Goal: Information Seeking & Learning: Learn about a topic

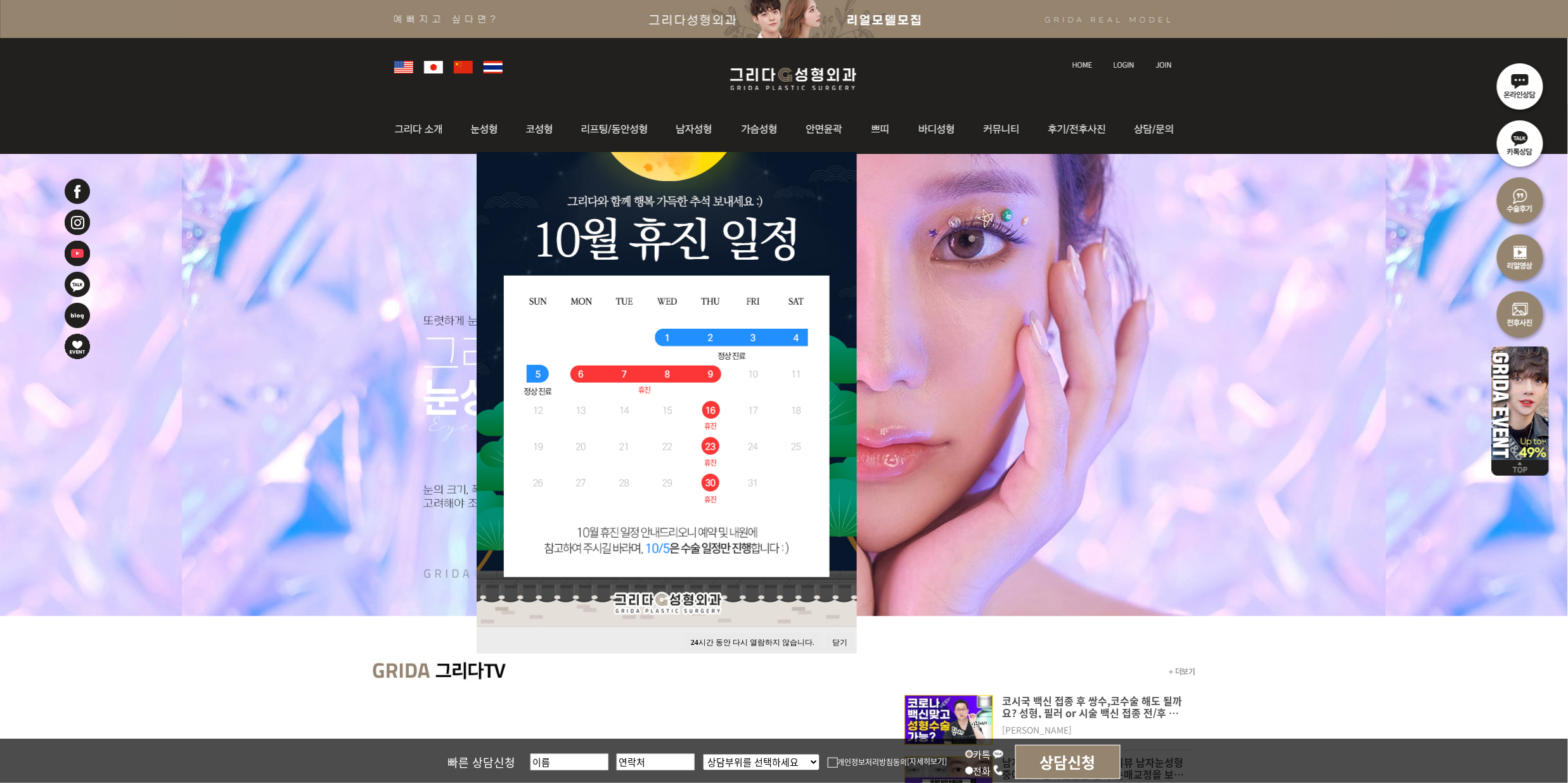
click at [738, 642] on button "24 시간 동안 다시 열람하지 않습니다." at bounding box center [753, 642] width 136 height 17
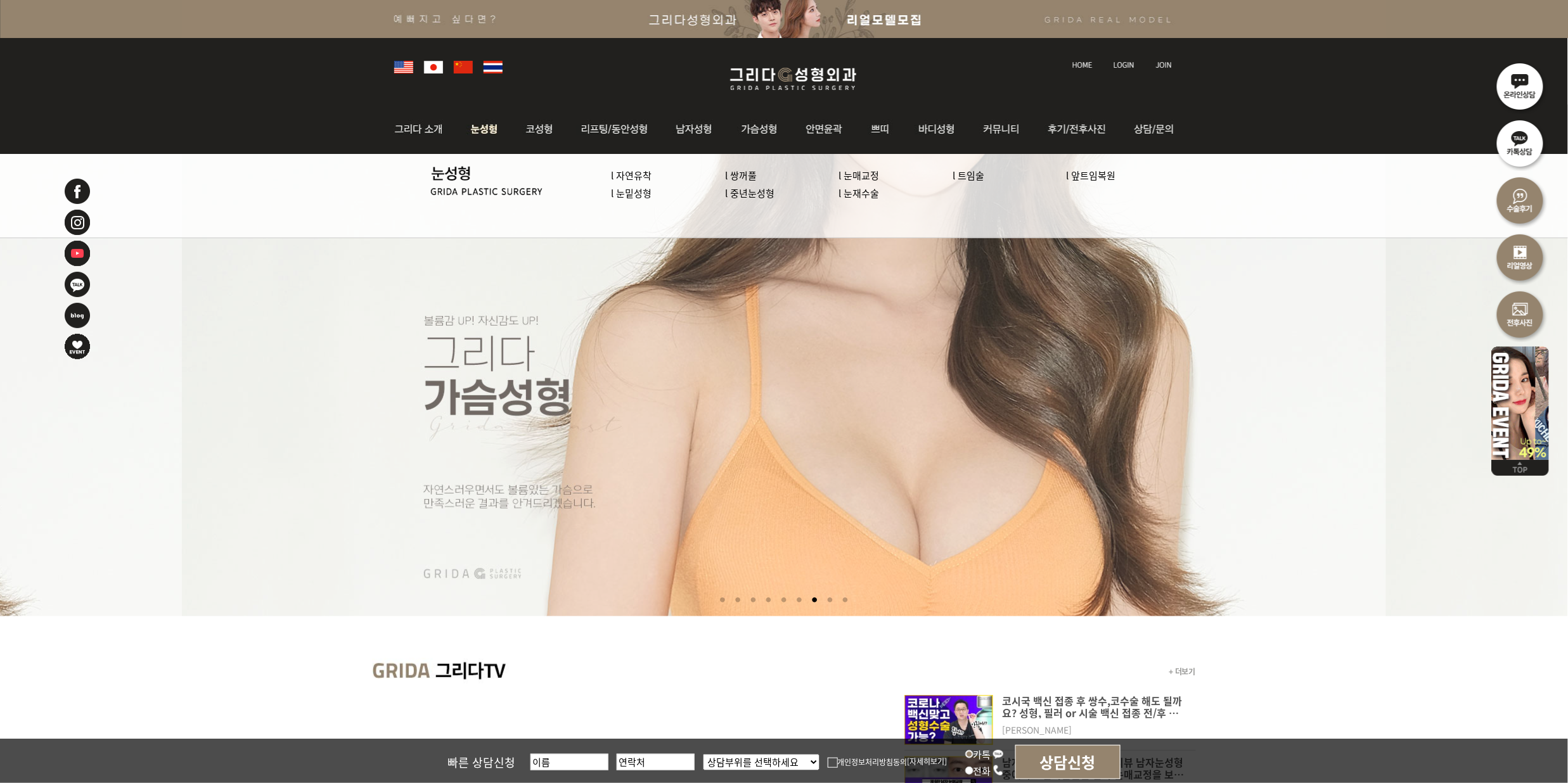
click at [474, 122] on img at bounding box center [485, 129] width 57 height 50
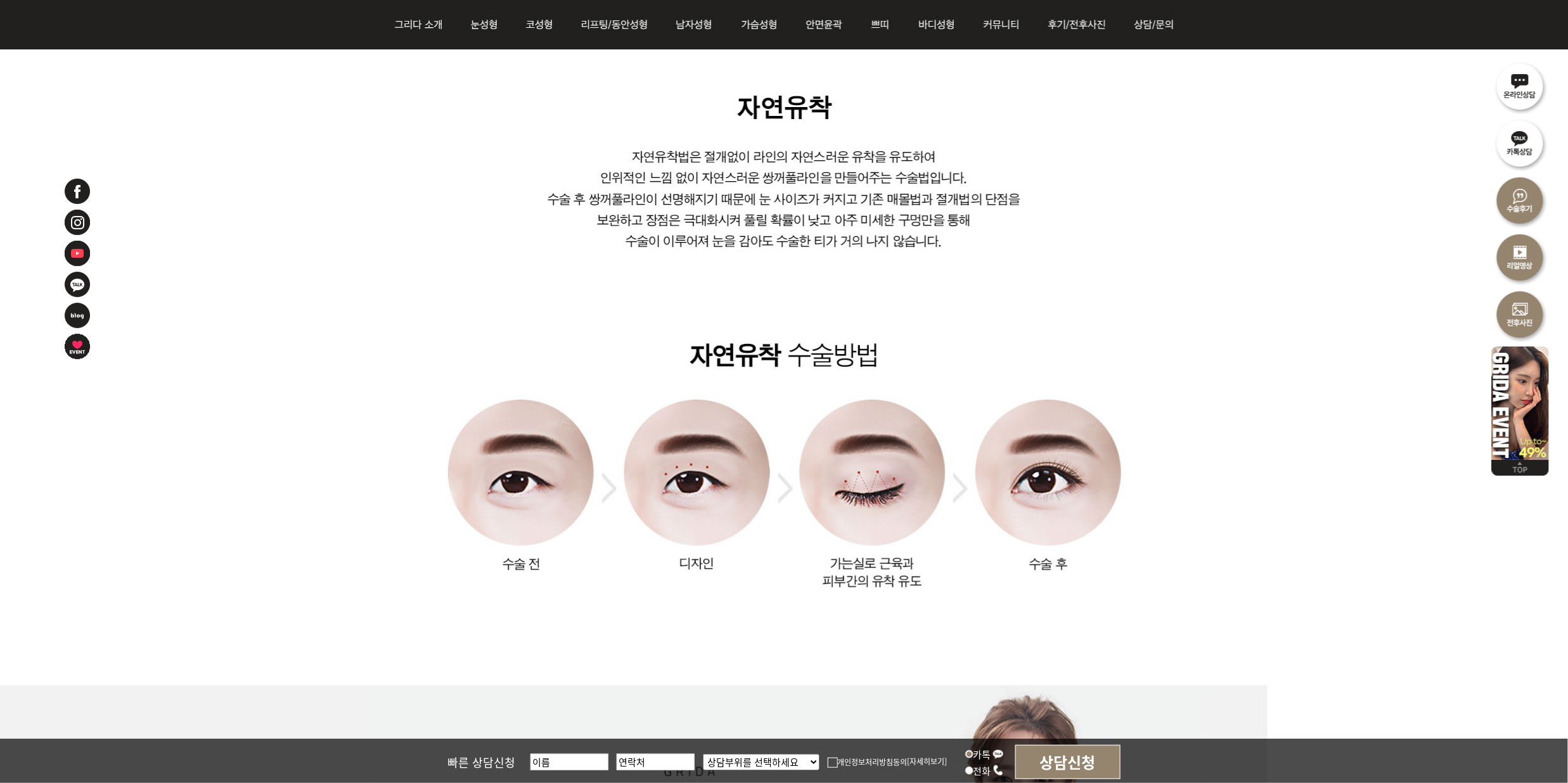
scroll to position [760, 0]
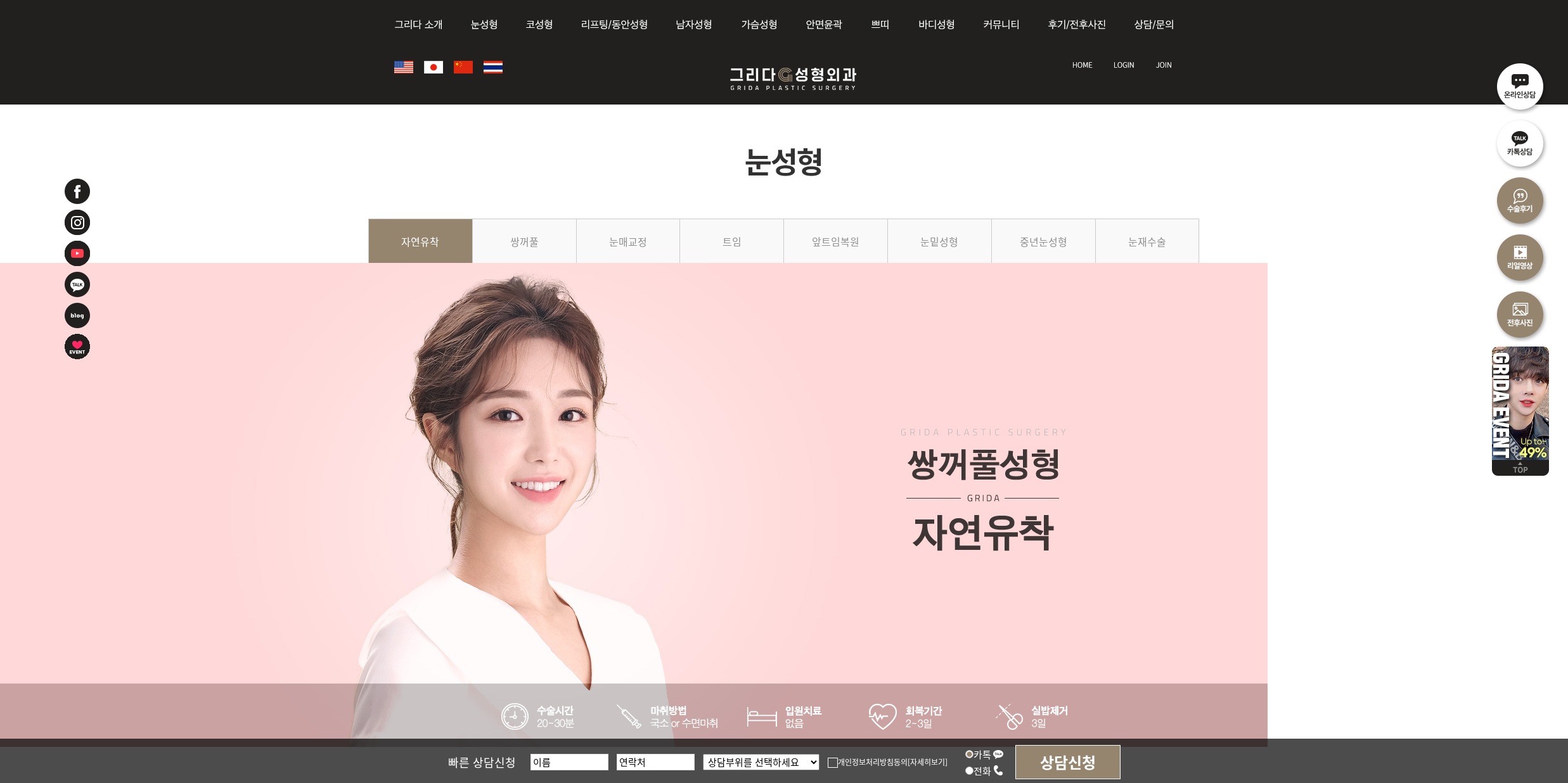
scroll to position [760, 0]
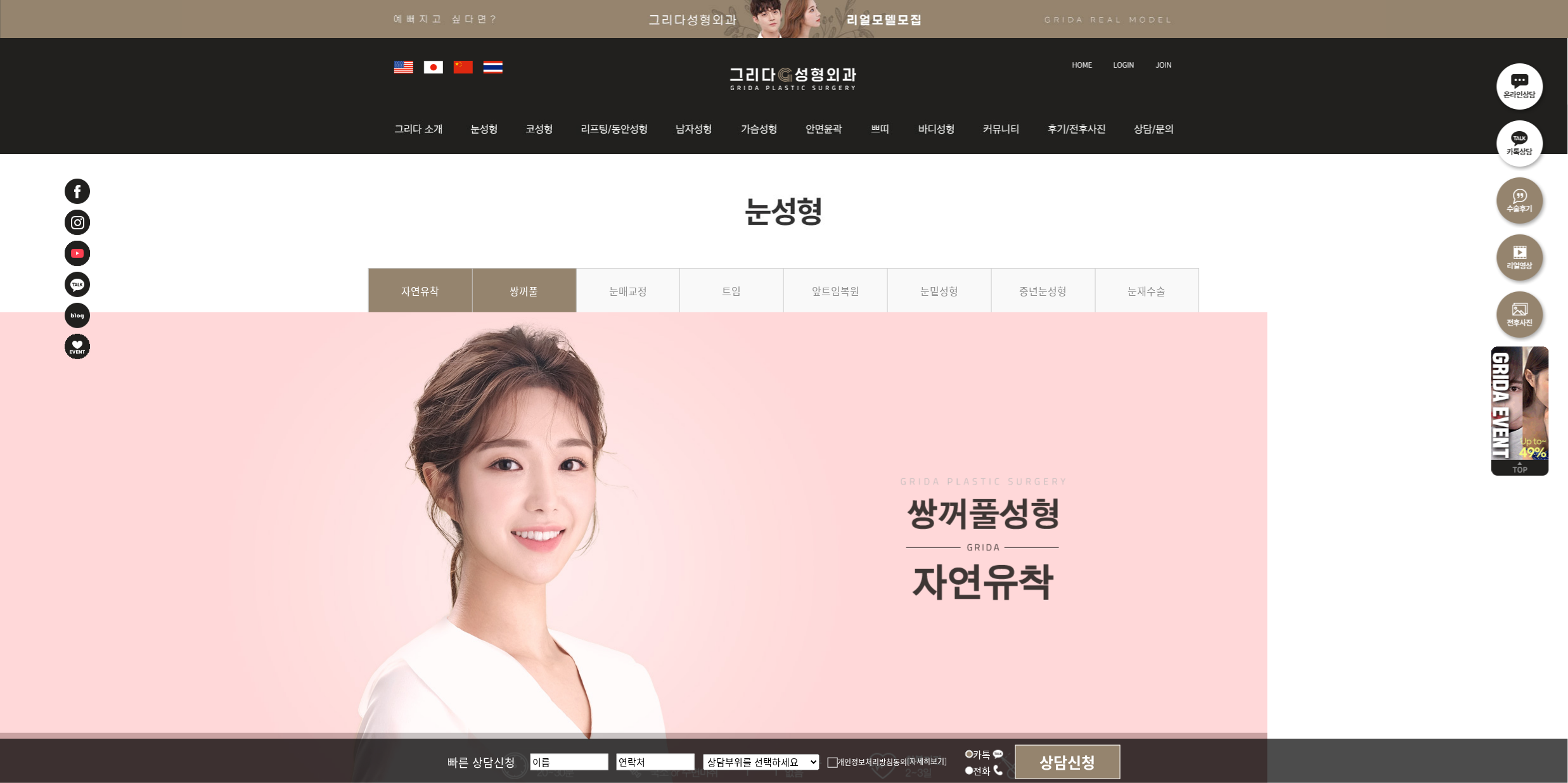
click at [538, 294] on link "쌍꺼풀" at bounding box center [525, 296] width 104 height 57
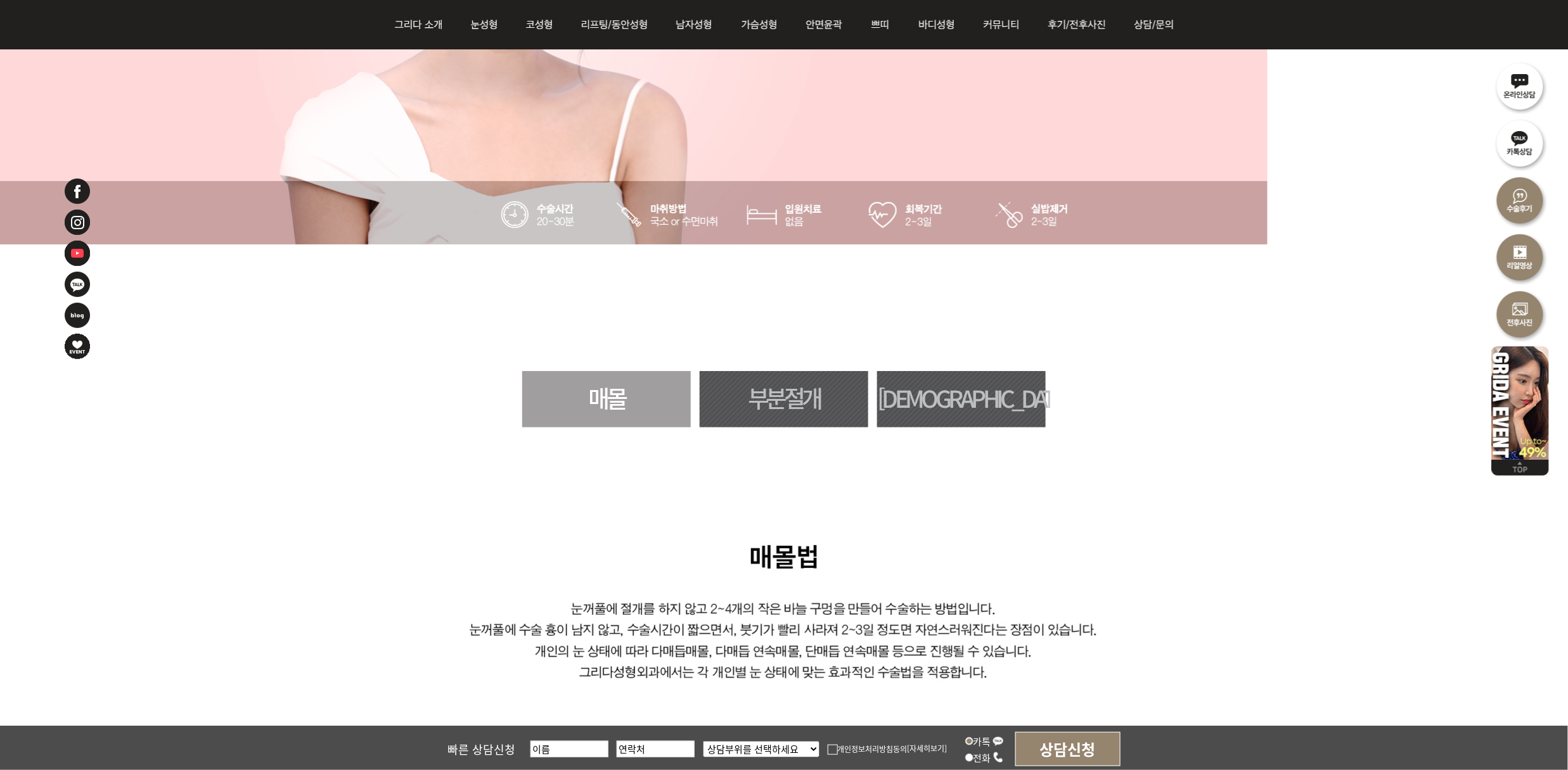
scroll to position [507, 0]
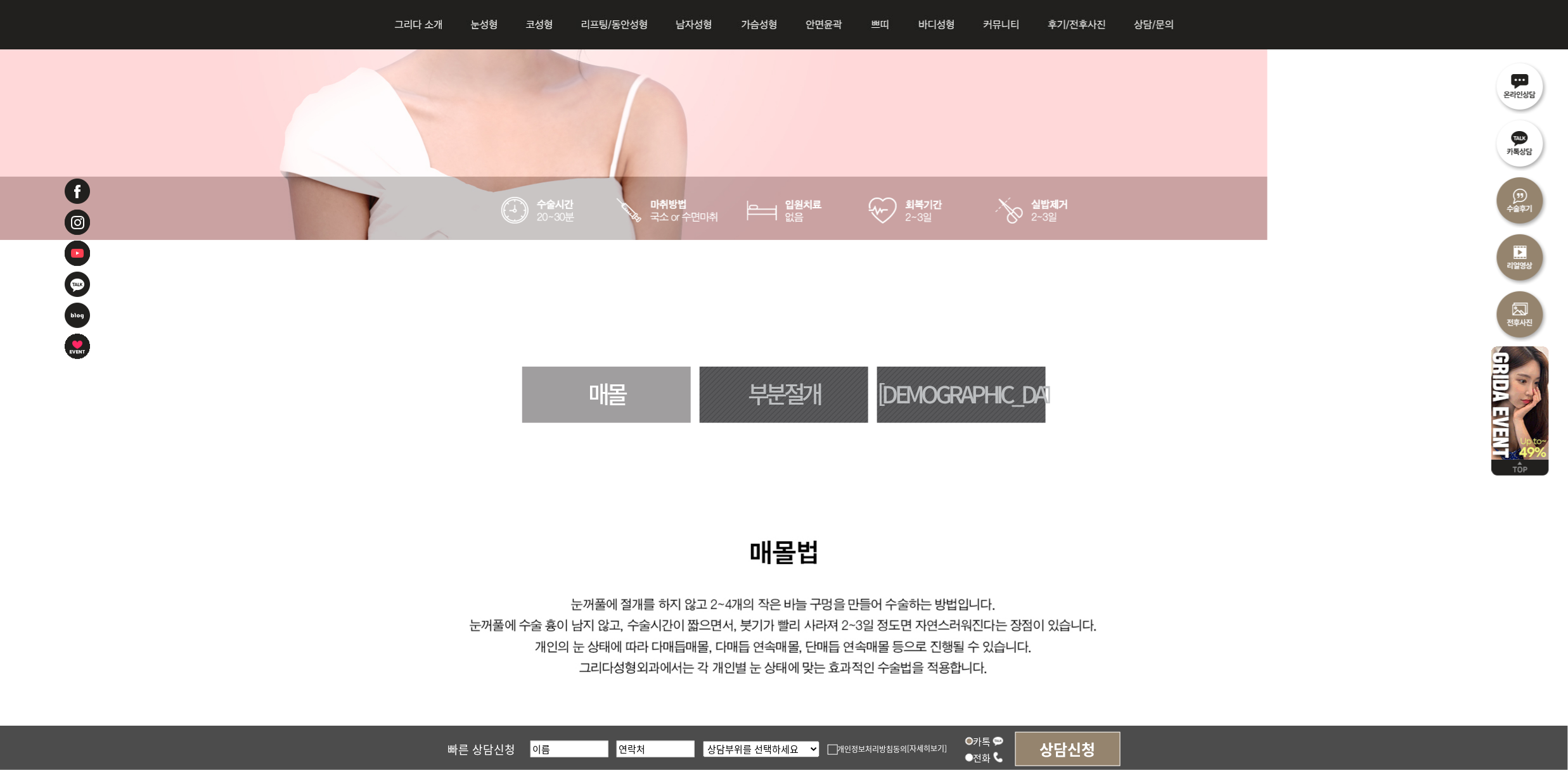
click at [824, 393] on link "부분절개" at bounding box center [784, 395] width 168 height 57
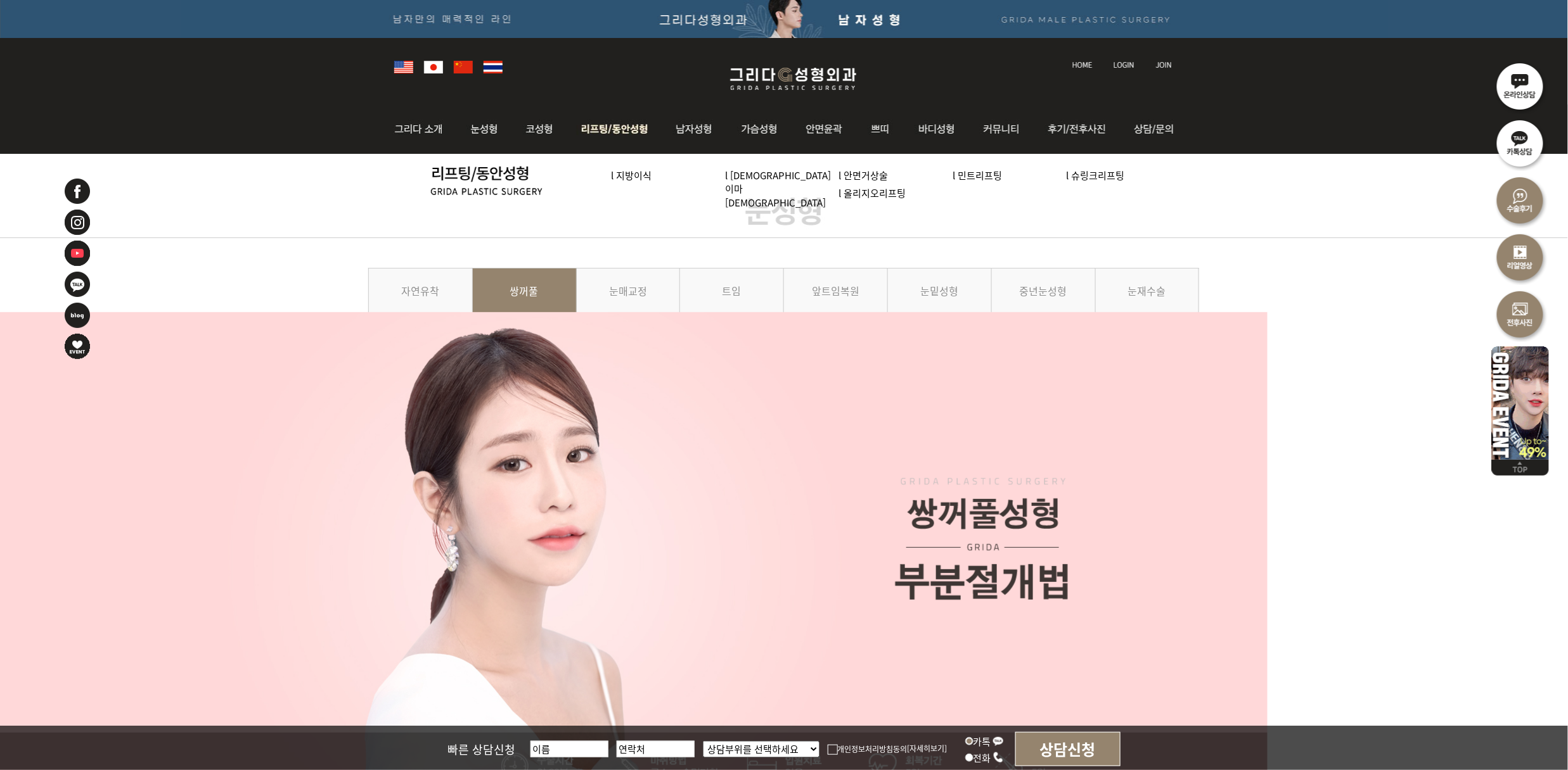
click at [588, 127] on img at bounding box center [615, 129] width 96 height 50
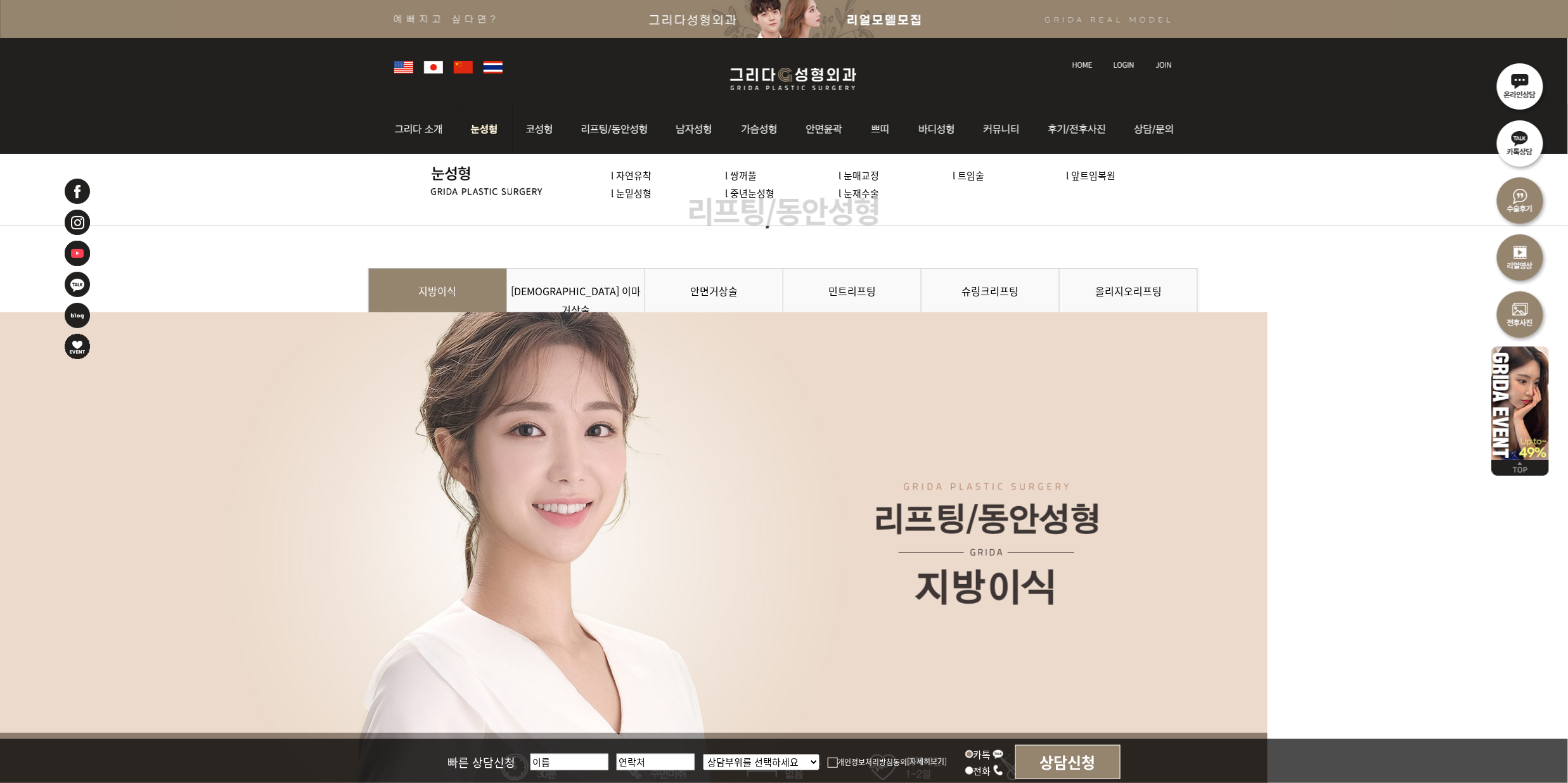
click at [490, 132] on img at bounding box center [485, 129] width 57 height 50
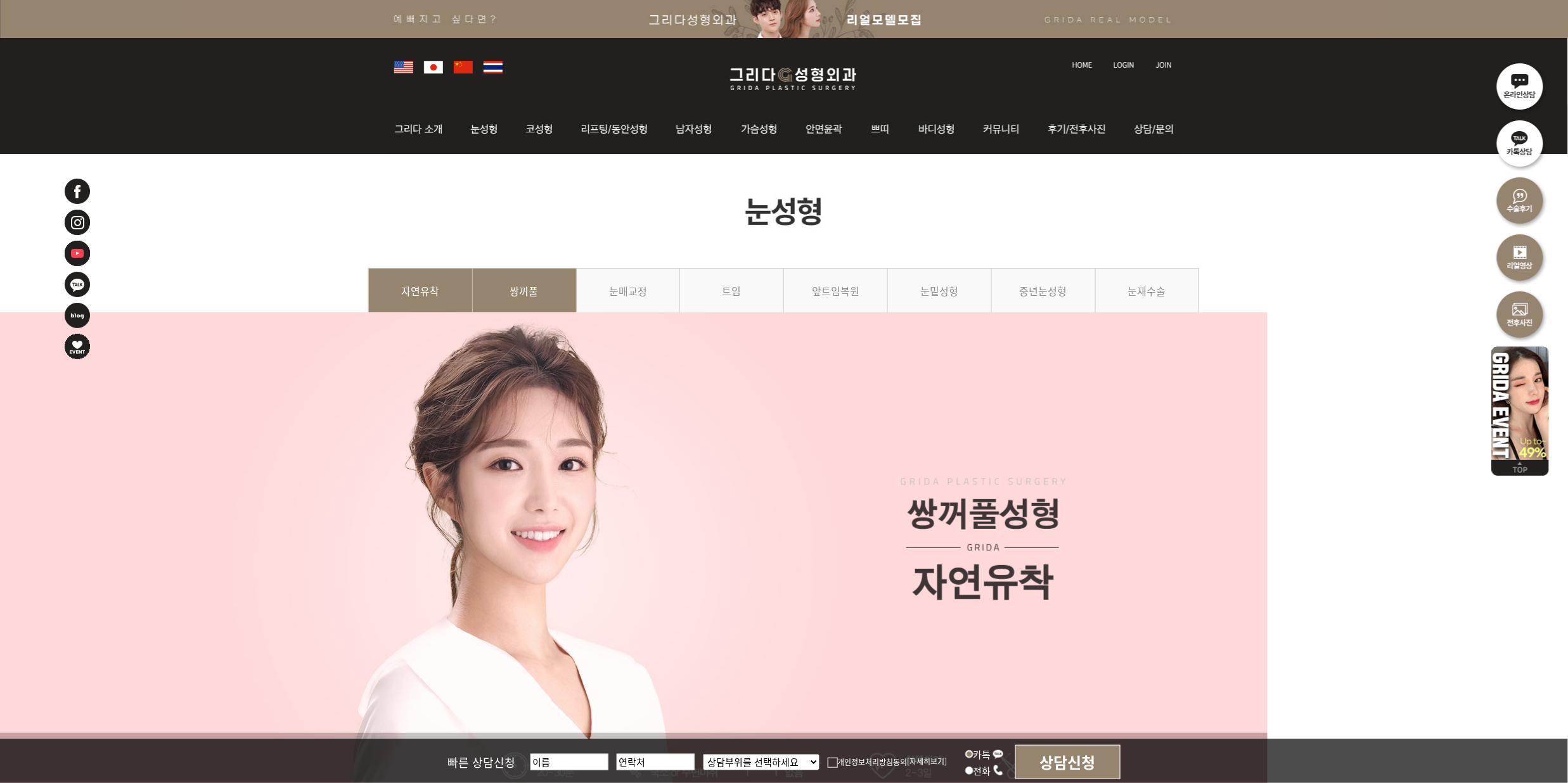
click at [543, 299] on link "쌍꺼풀" at bounding box center [525, 296] width 104 height 57
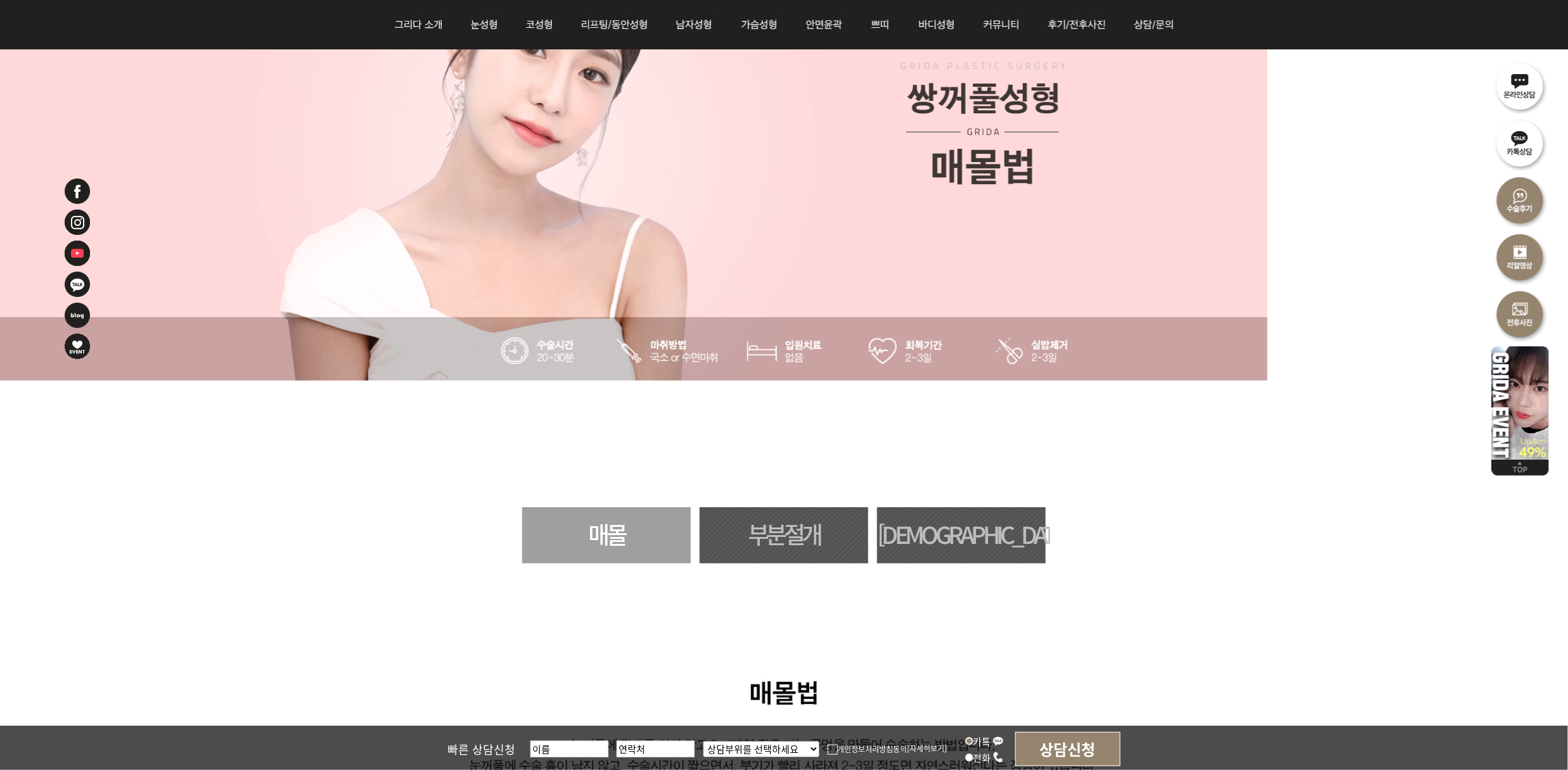
scroll to position [591, 0]
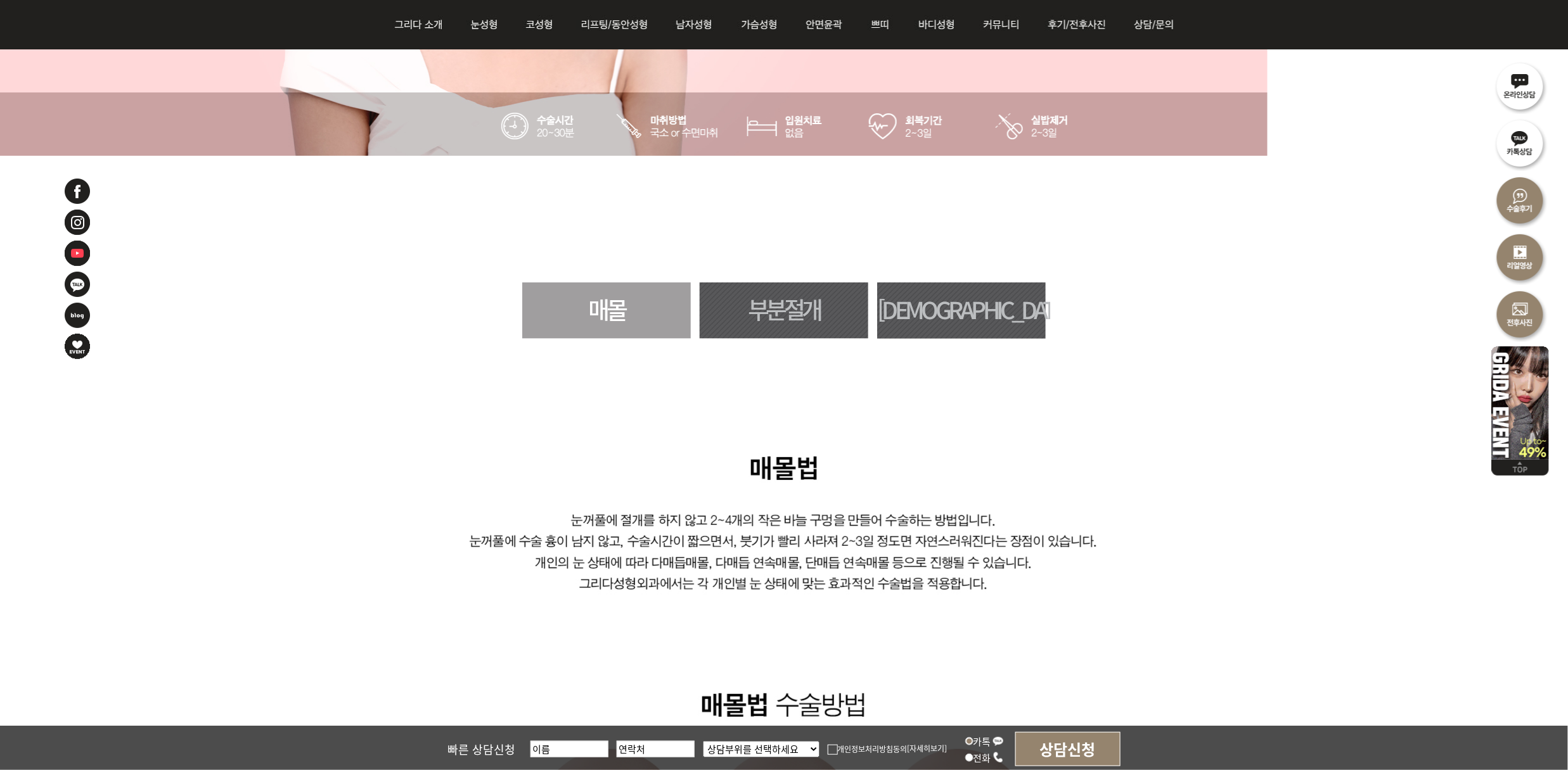
click at [955, 326] on link "절개" at bounding box center [961, 311] width 168 height 57
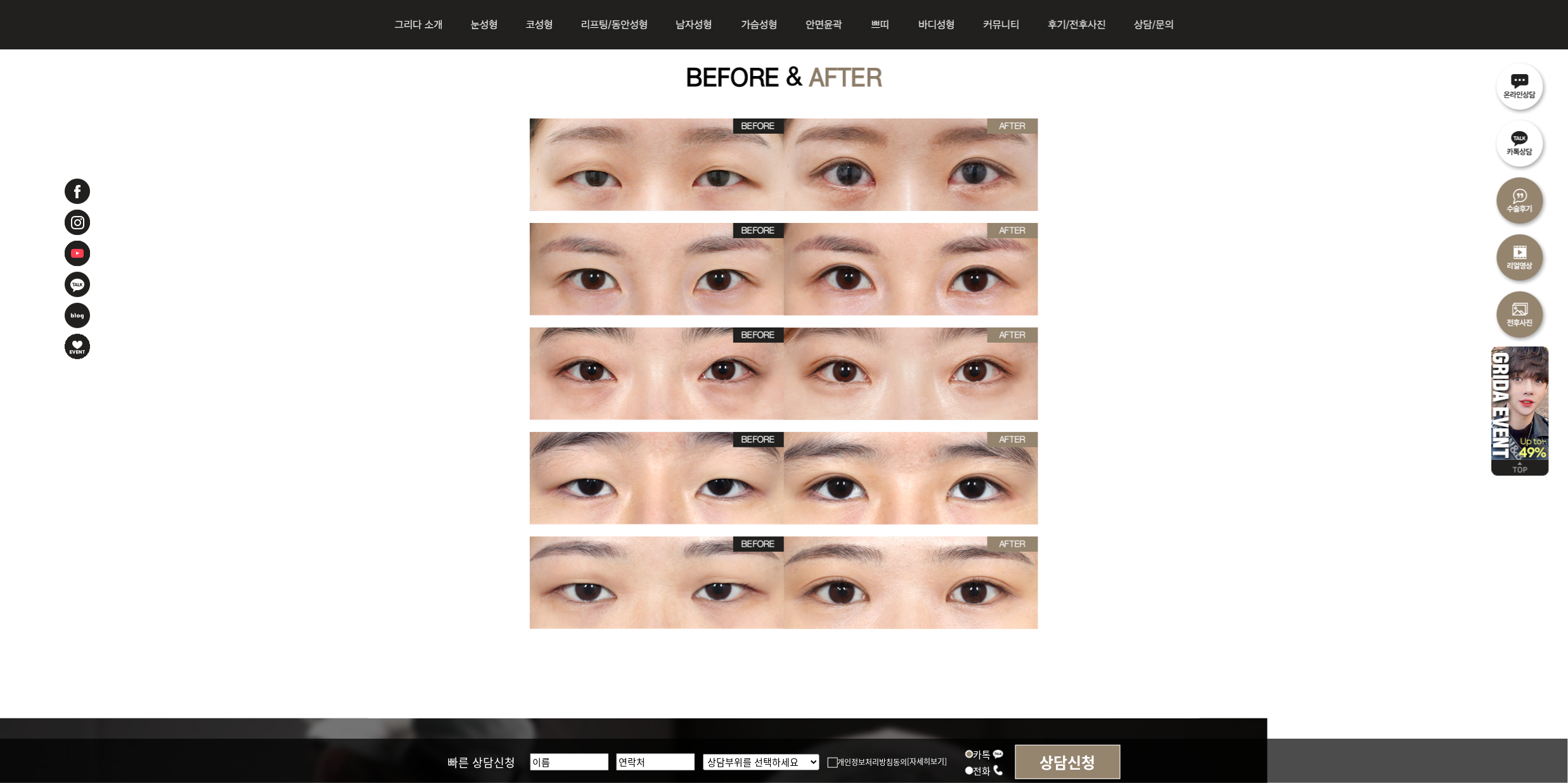
scroll to position [2013, 0]
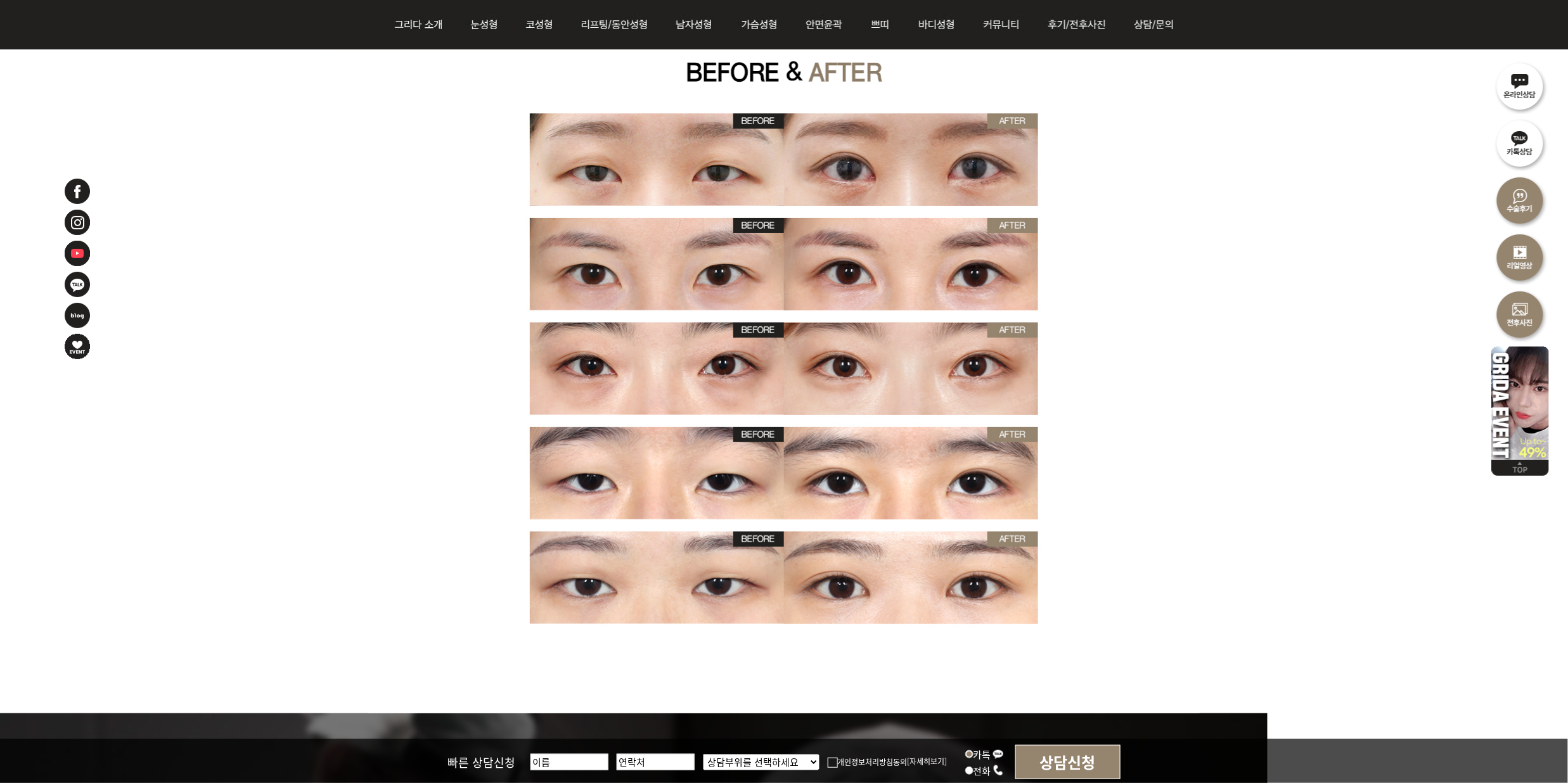
click at [1287, 275] on div "매몰 부분절개 절개" at bounding box center [784, 417] width 1568 height 4336
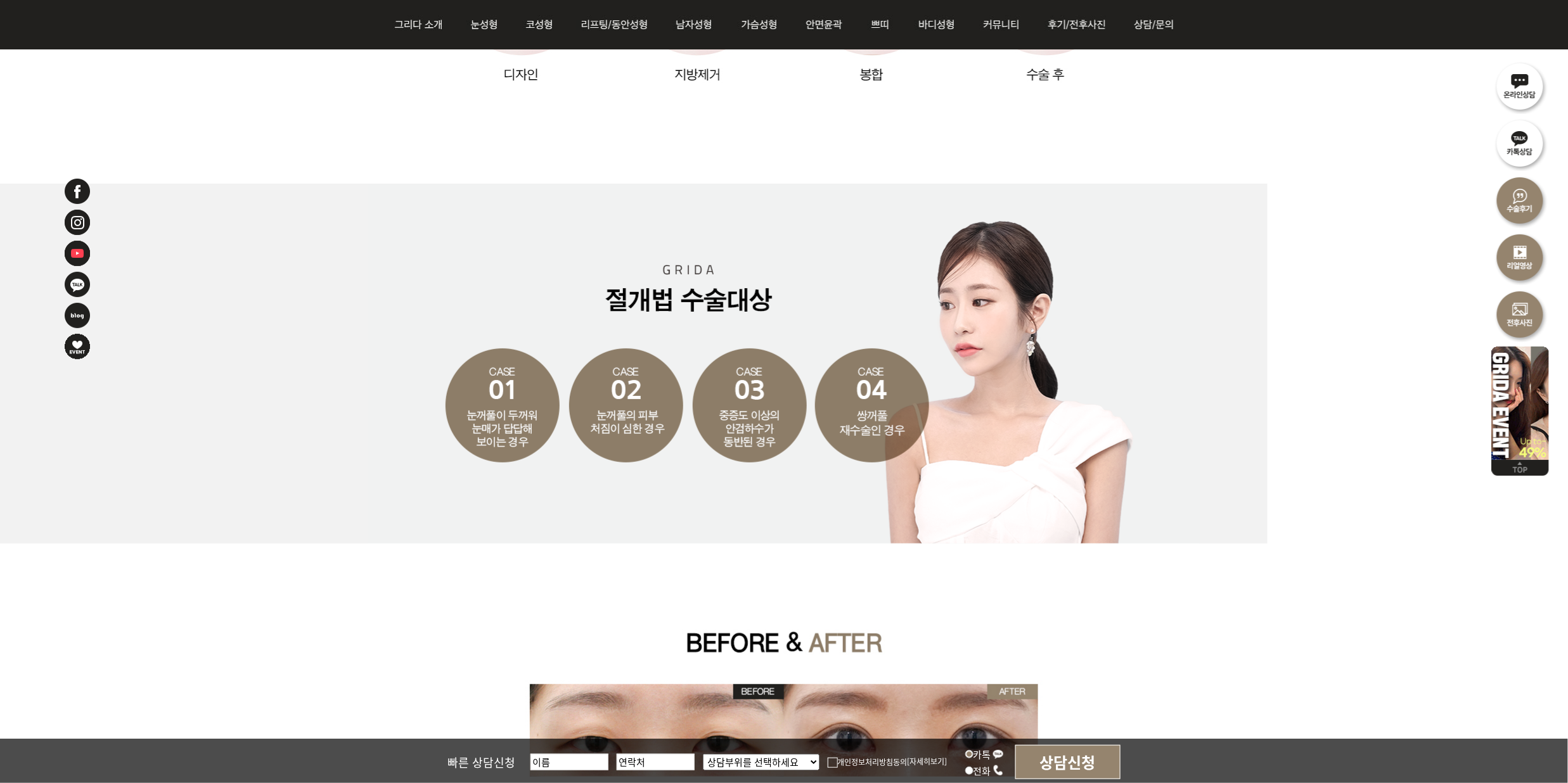
scroll to position [1422, 0]
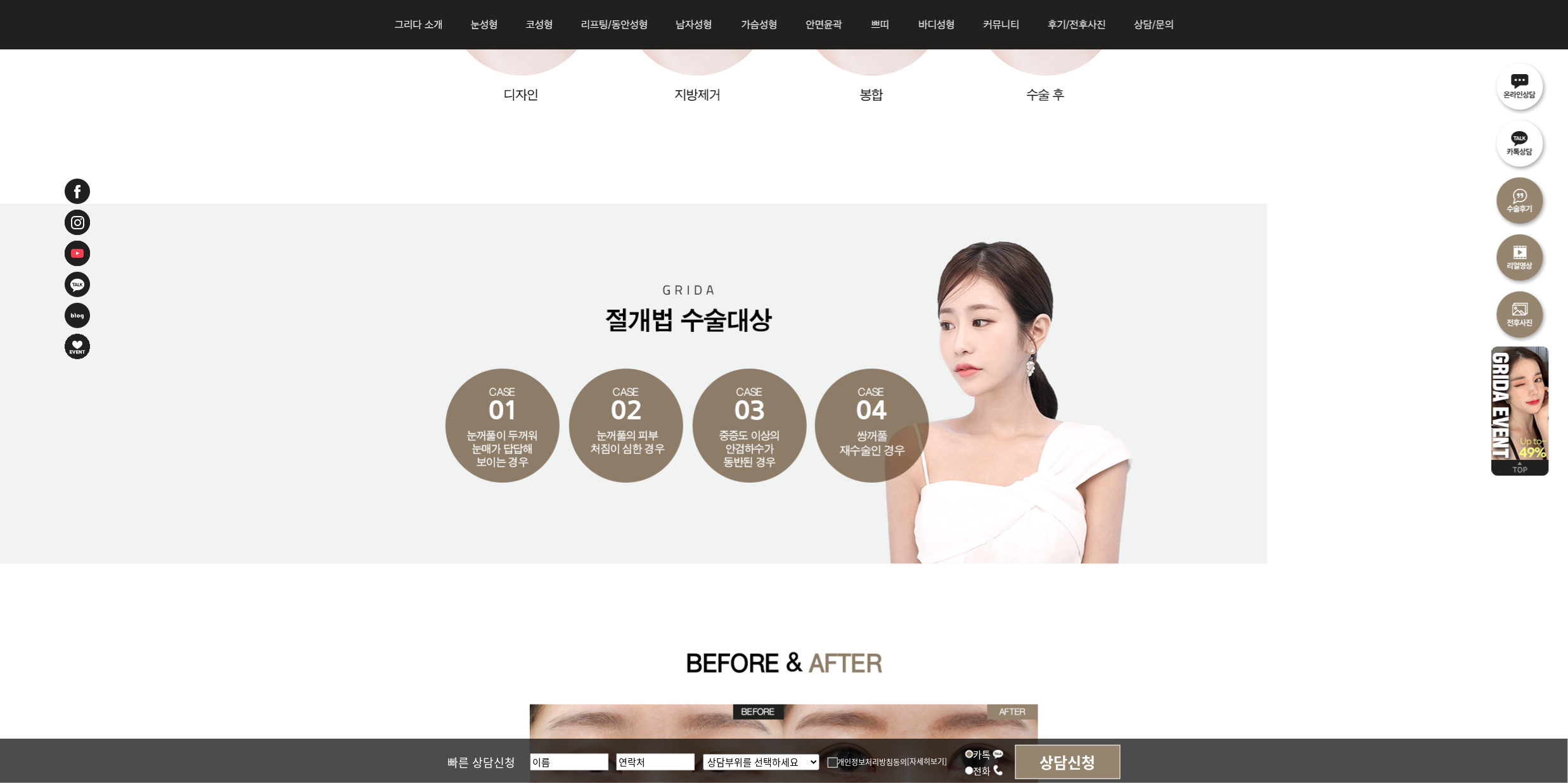
click at [1420, 486] on div at bounding box center [784, 384] width 1568 height 360
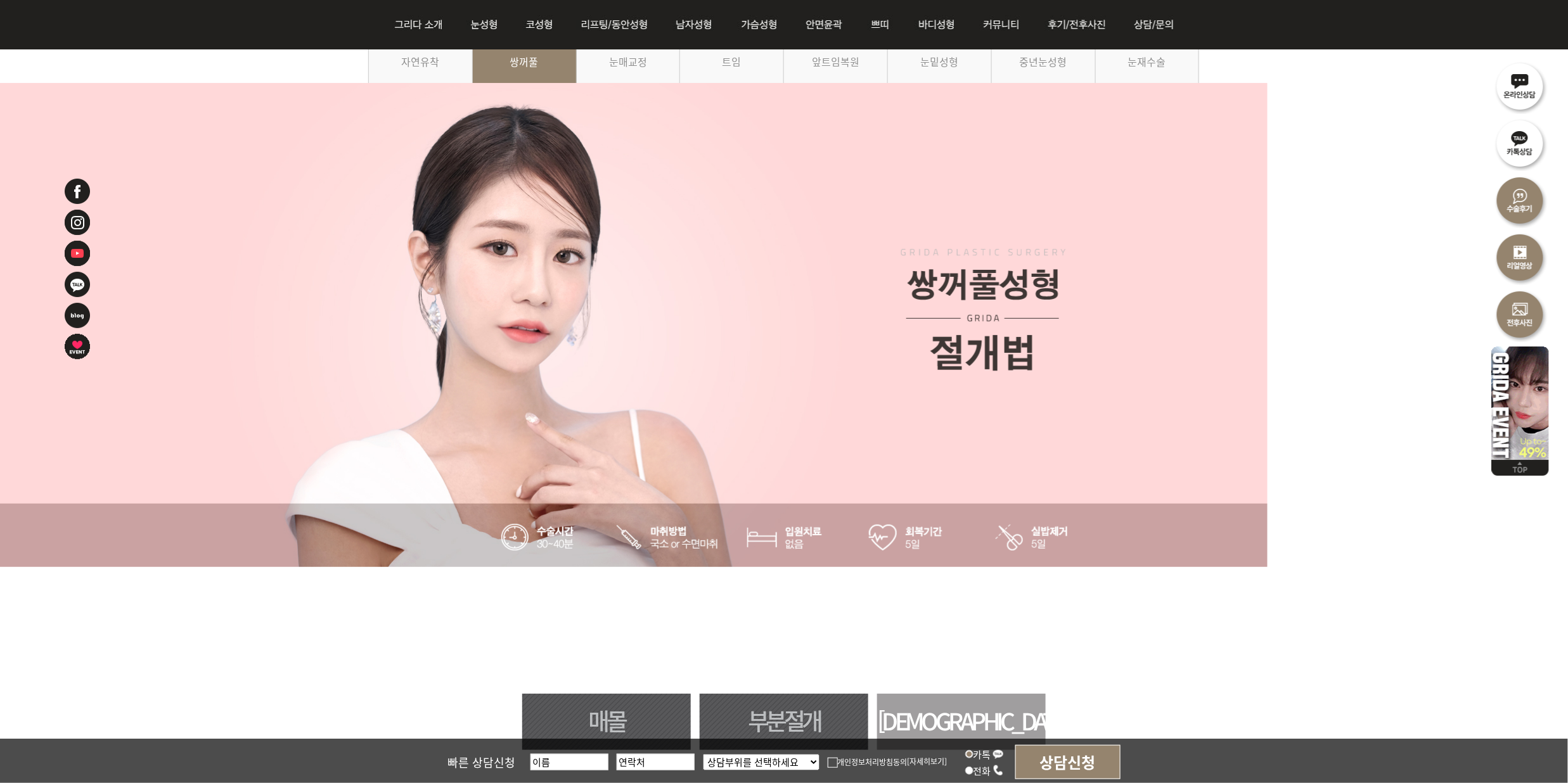
scroll to position [155, 0]
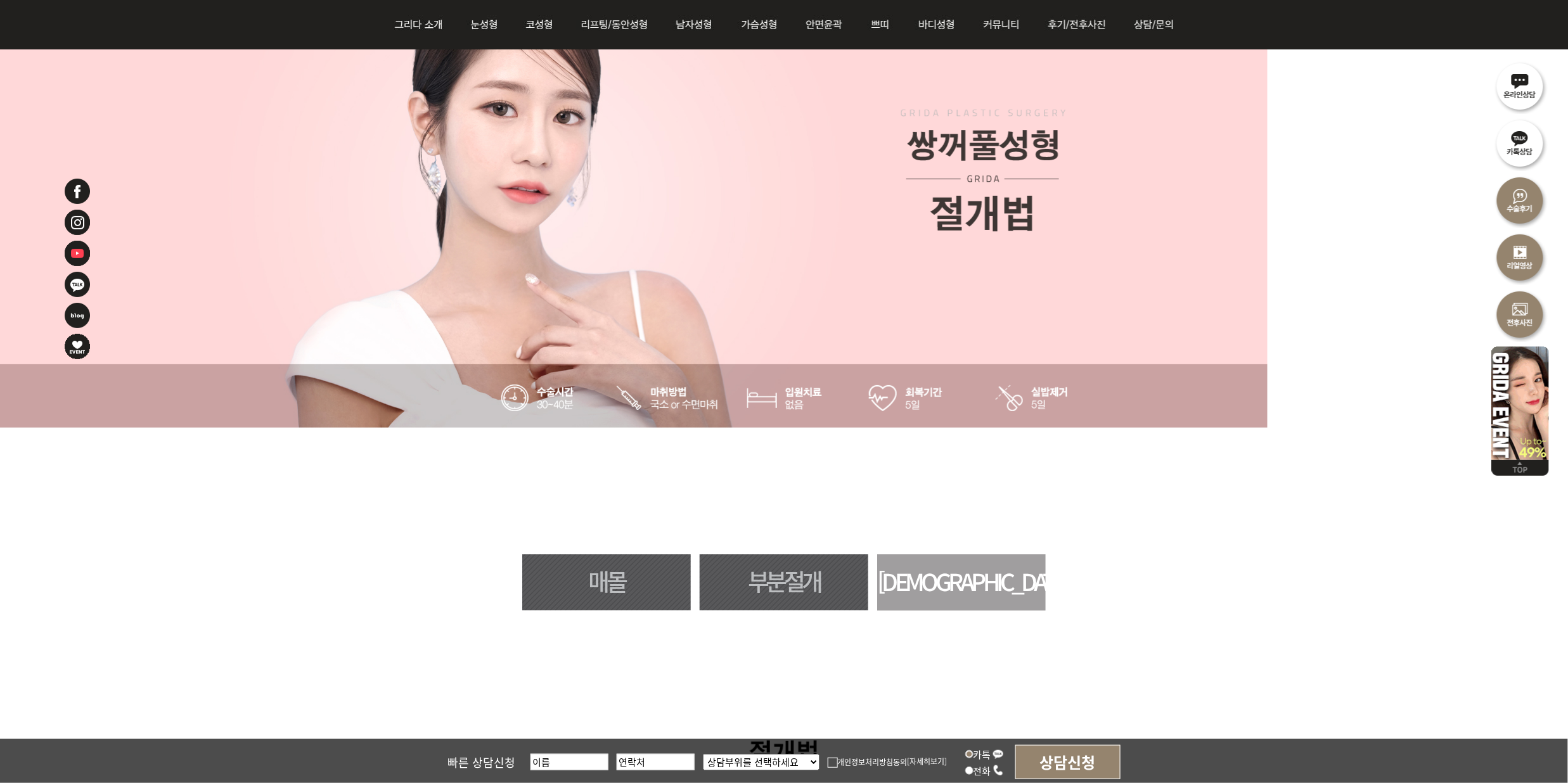
scroll to position [0, 0]
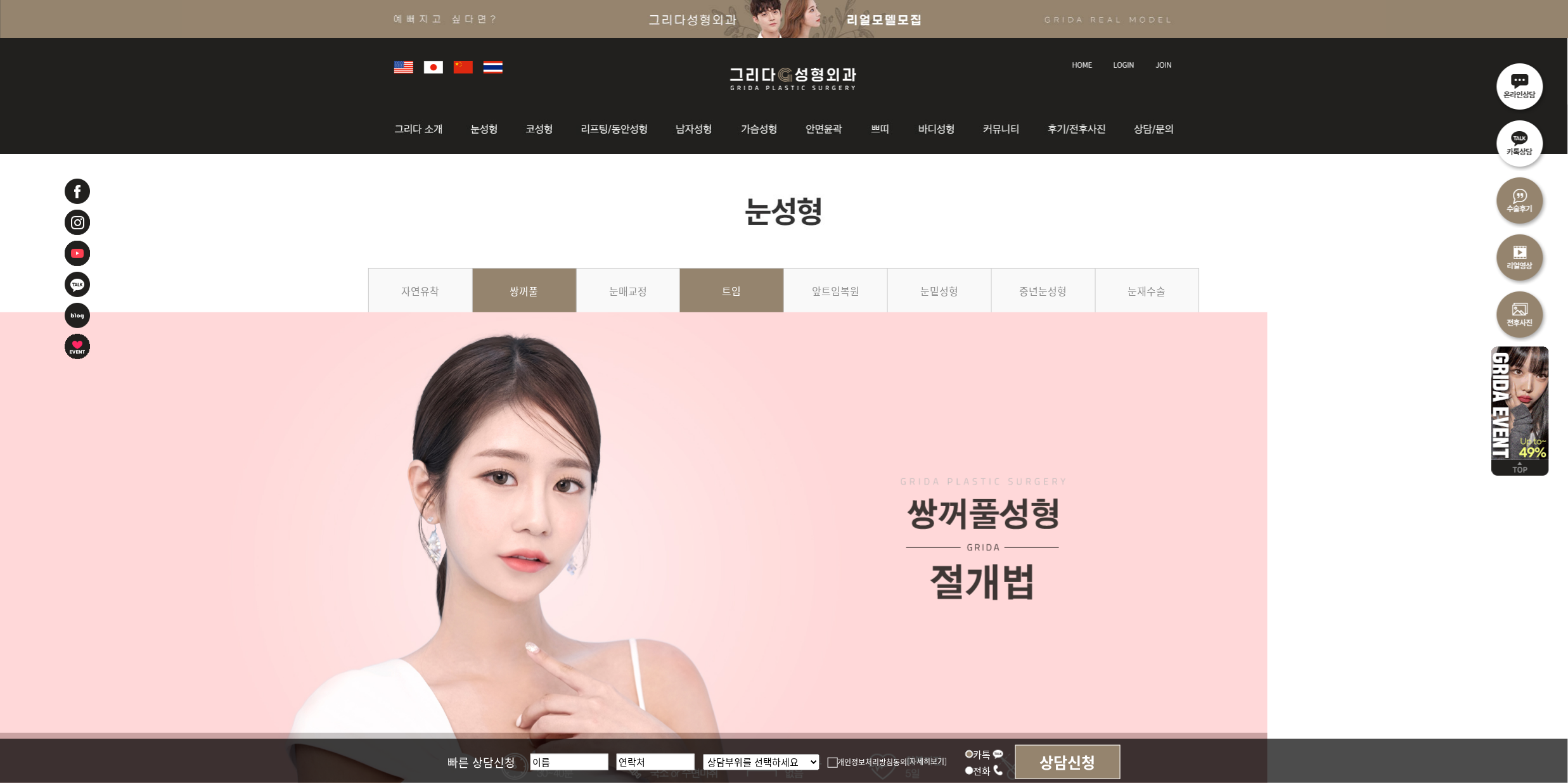
click at [734, 294] on link "트임" at bounding box center [732, 296] width 104 height 57
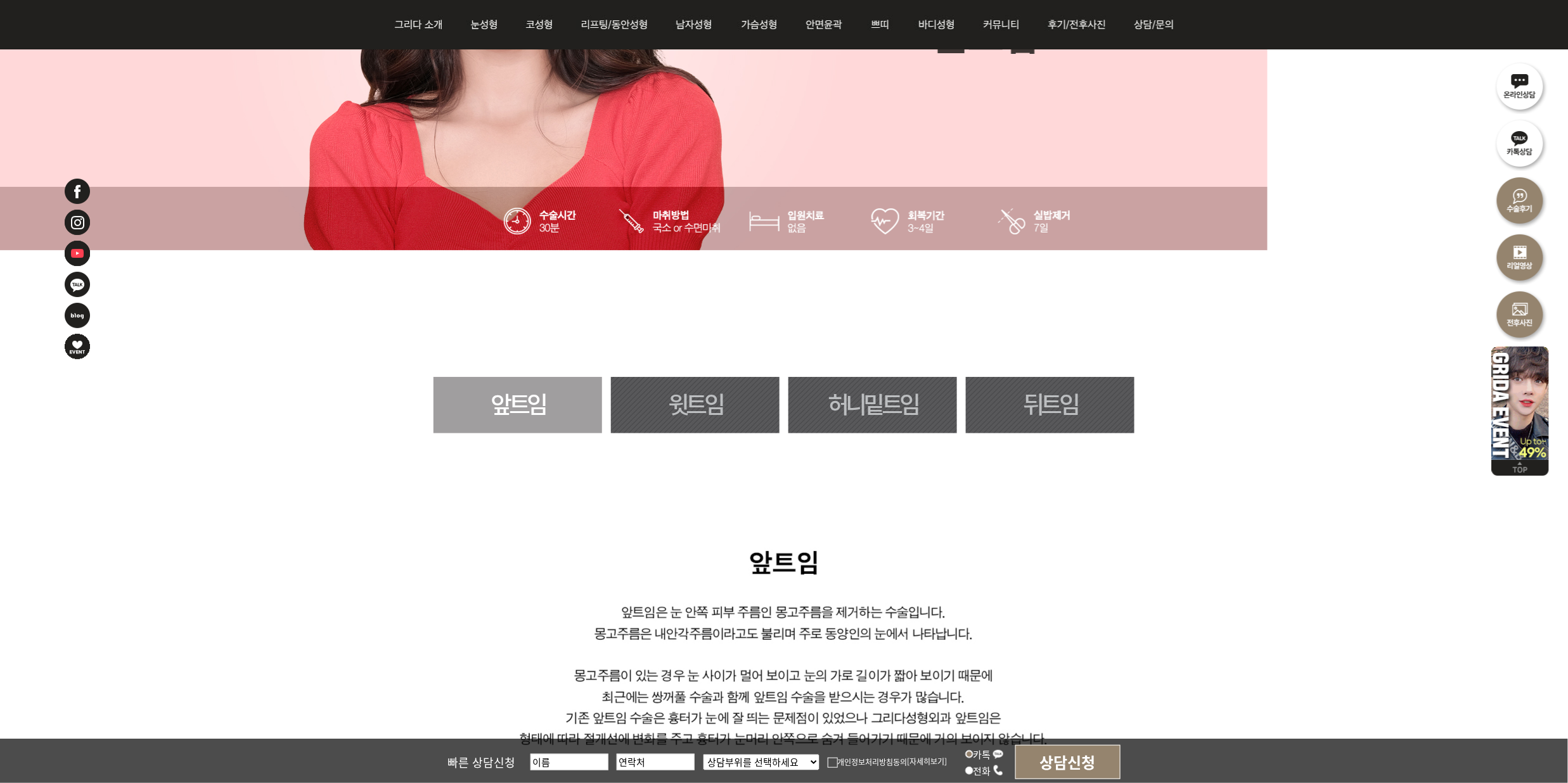
scroll to position [507, 0]
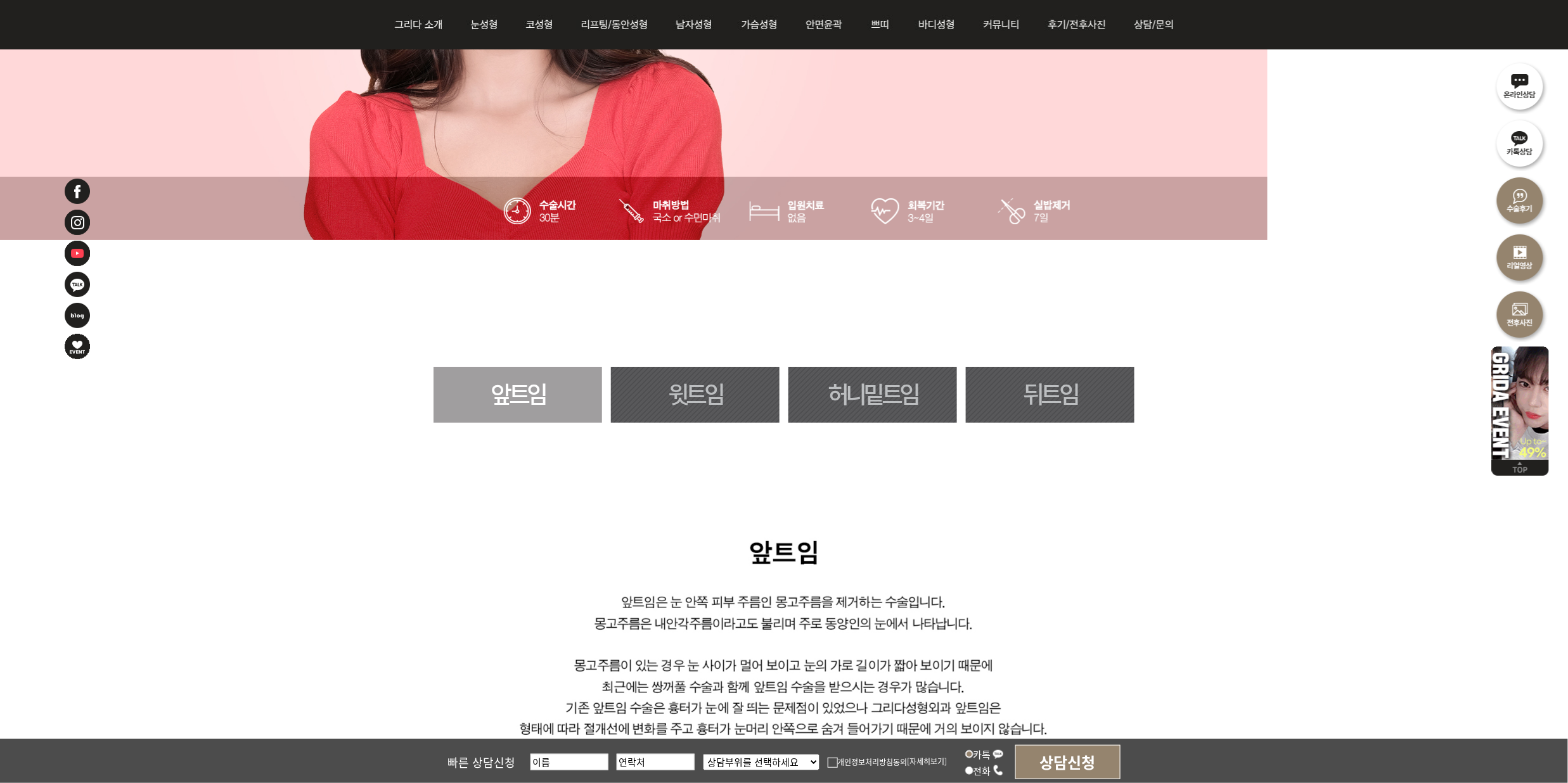
click at [911, 391] on link "허니밑트임" at bounding box center [873, 395] width 168 height 57
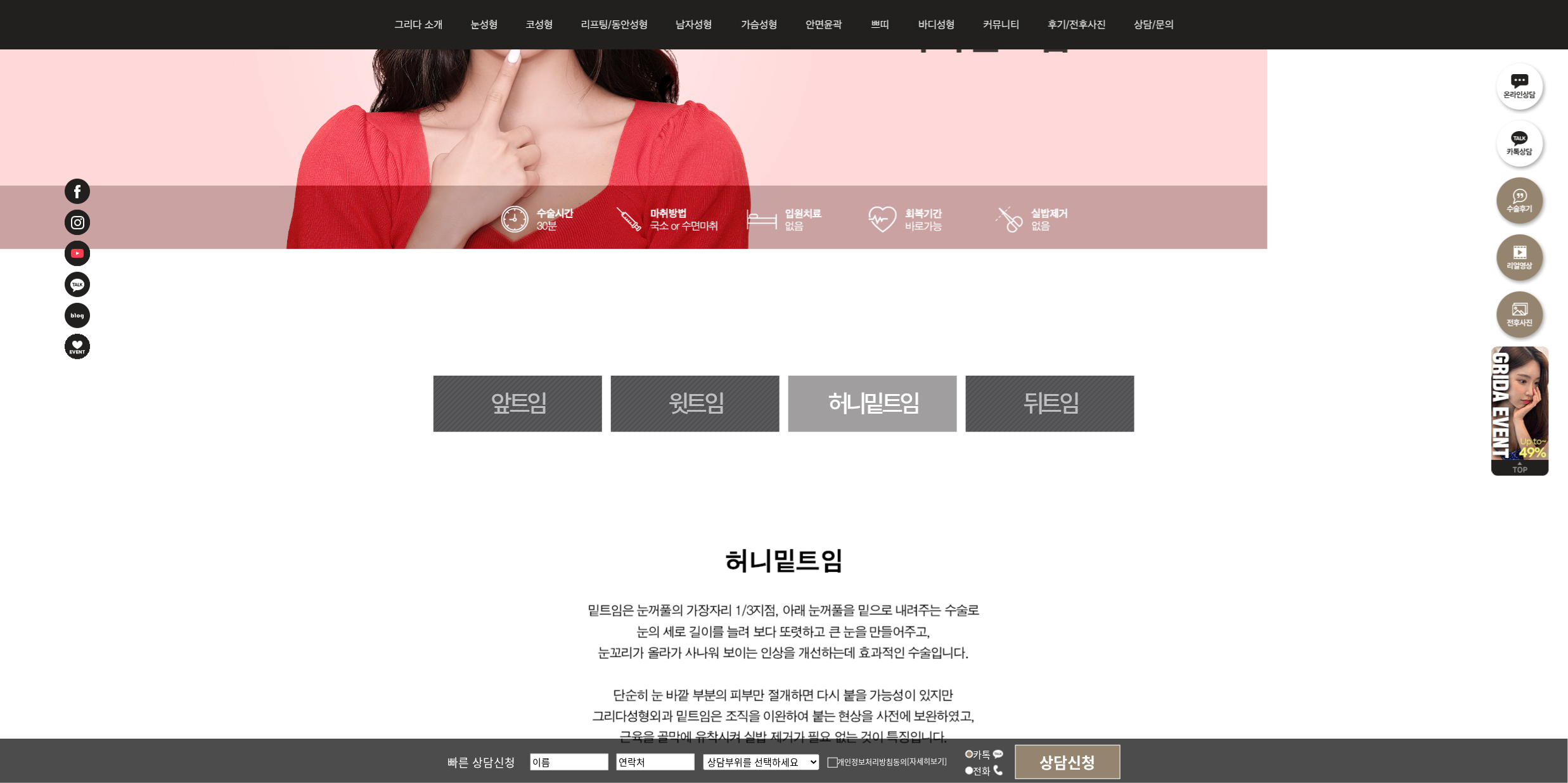
scroll to position [493, 0]
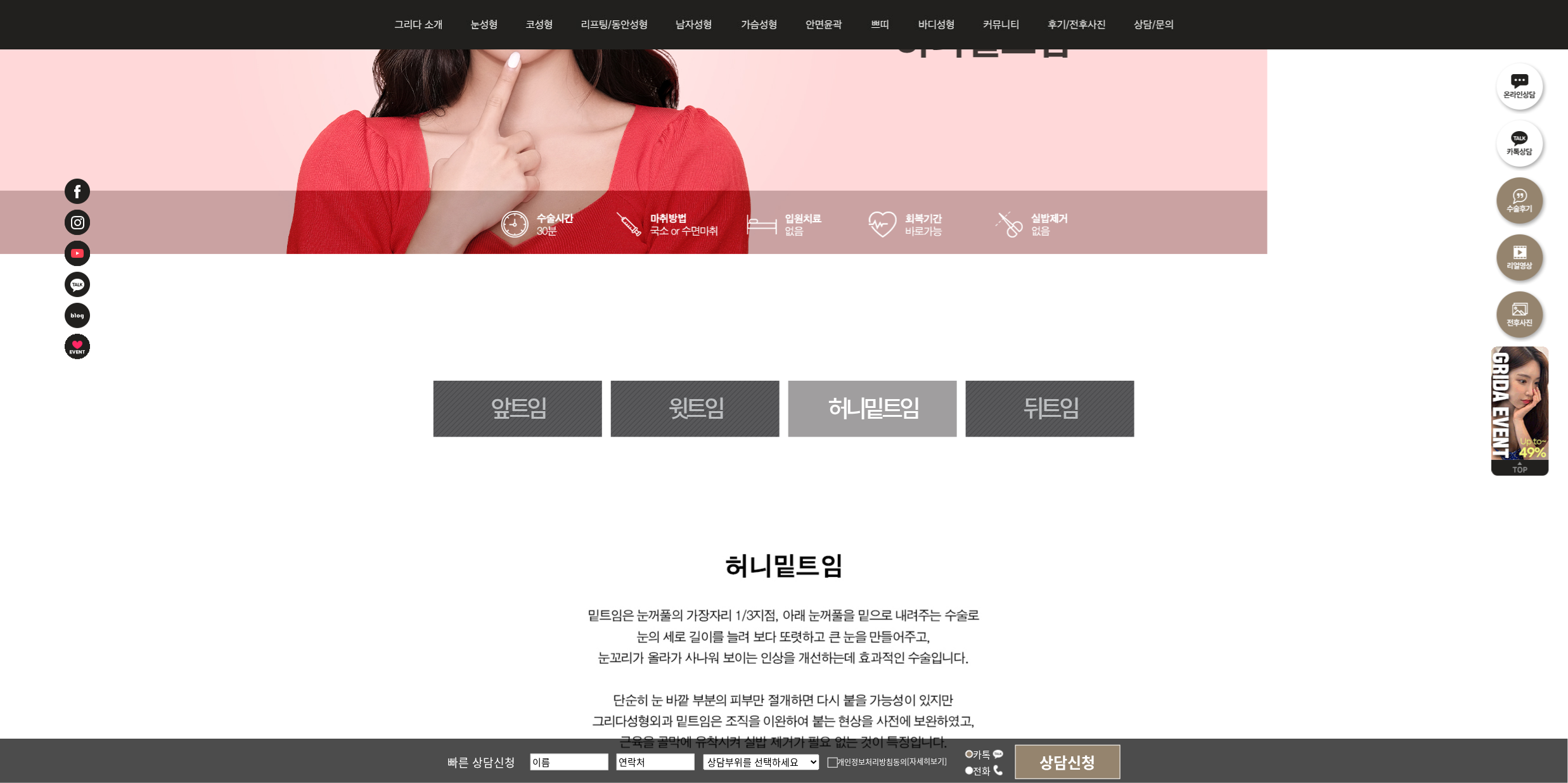
click at [1070, 381] on link "뒤트임" at bounding box center [1050, 409] width 168 height 57
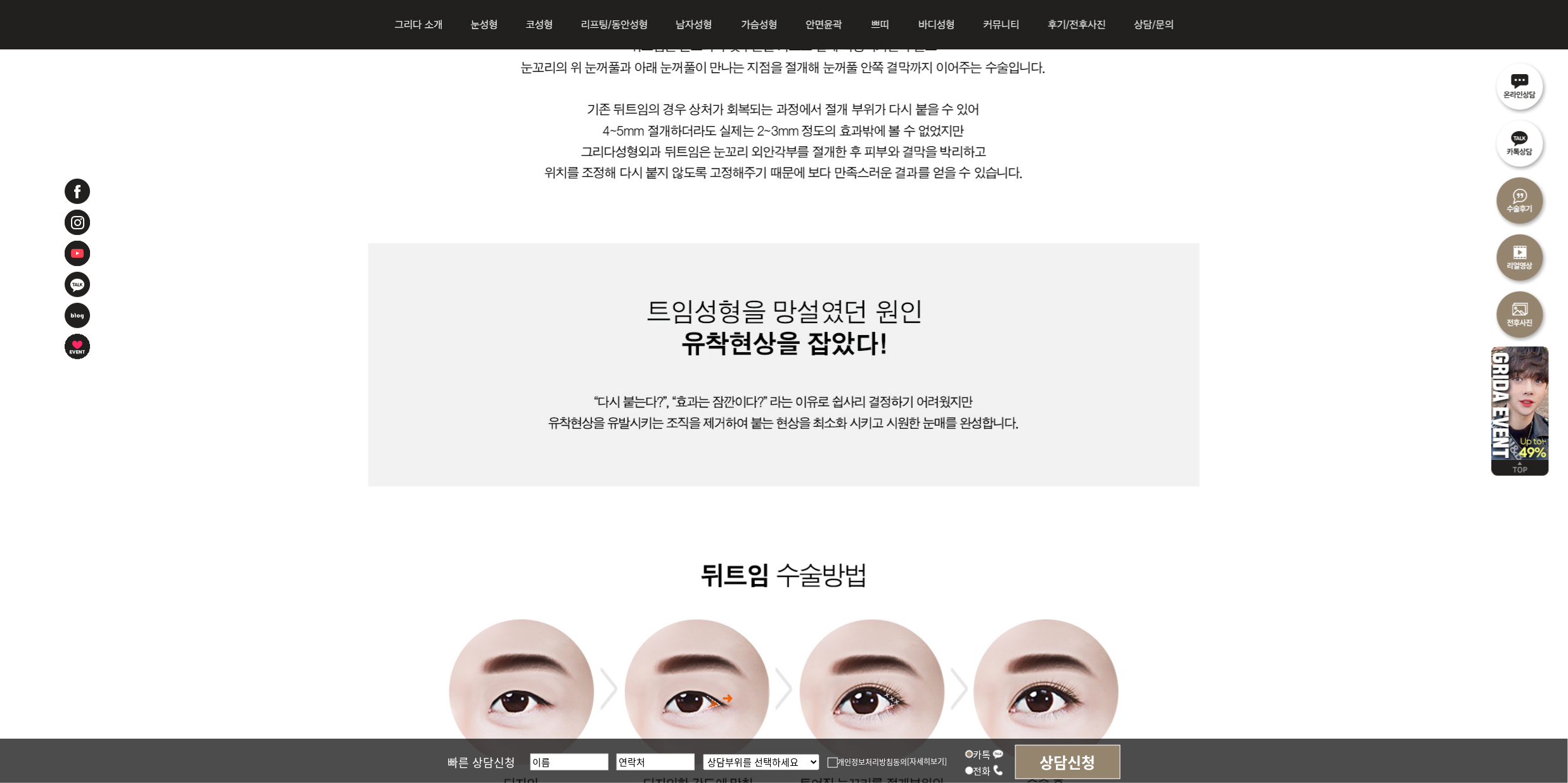
scroll to position [999, 0]
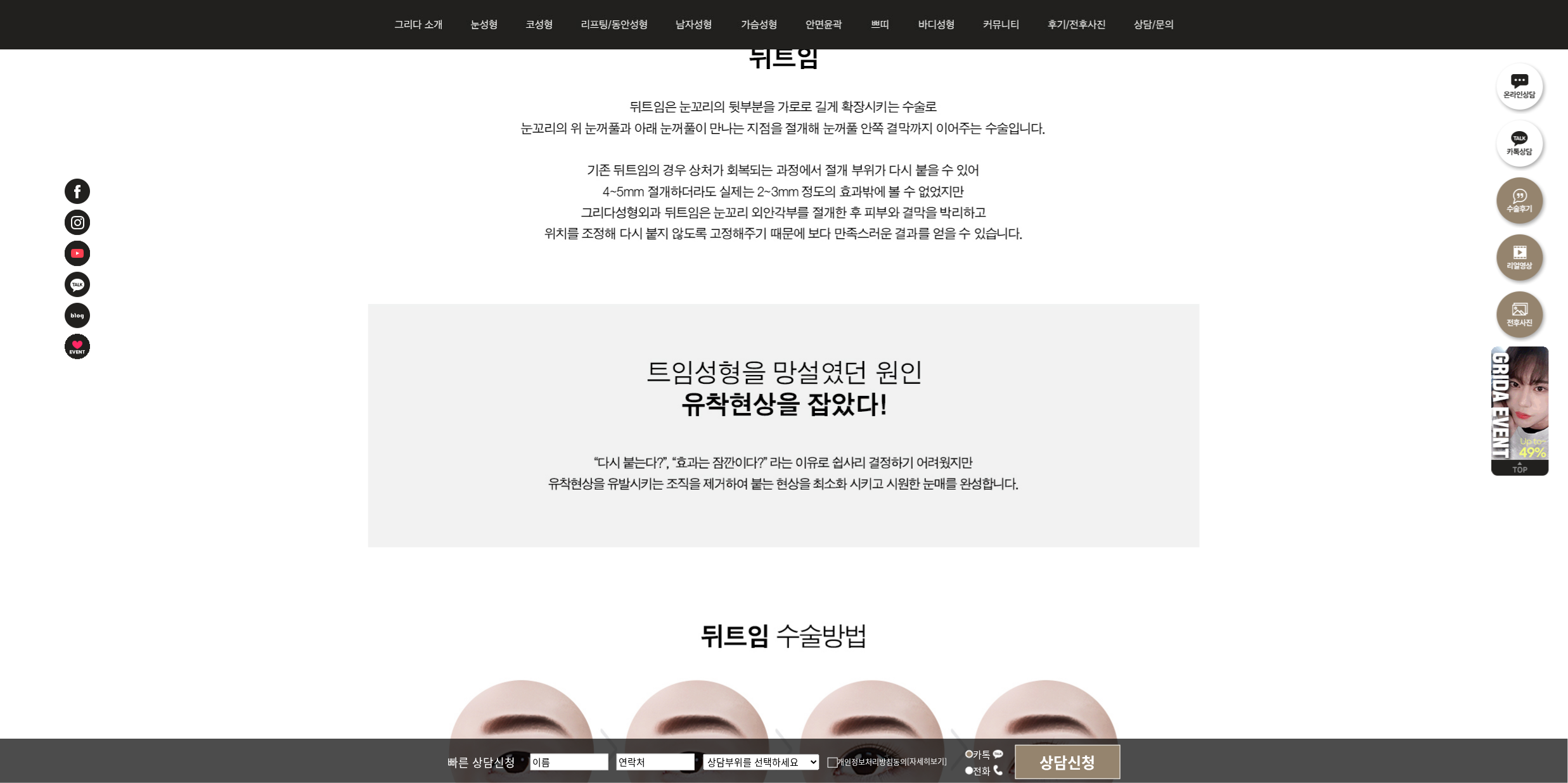
click at [449, 219] on img at bounding box center [783, 499] width 831 height 910
click at [1127, 193] on img at bounding box center [783, 499] width 831 height 910
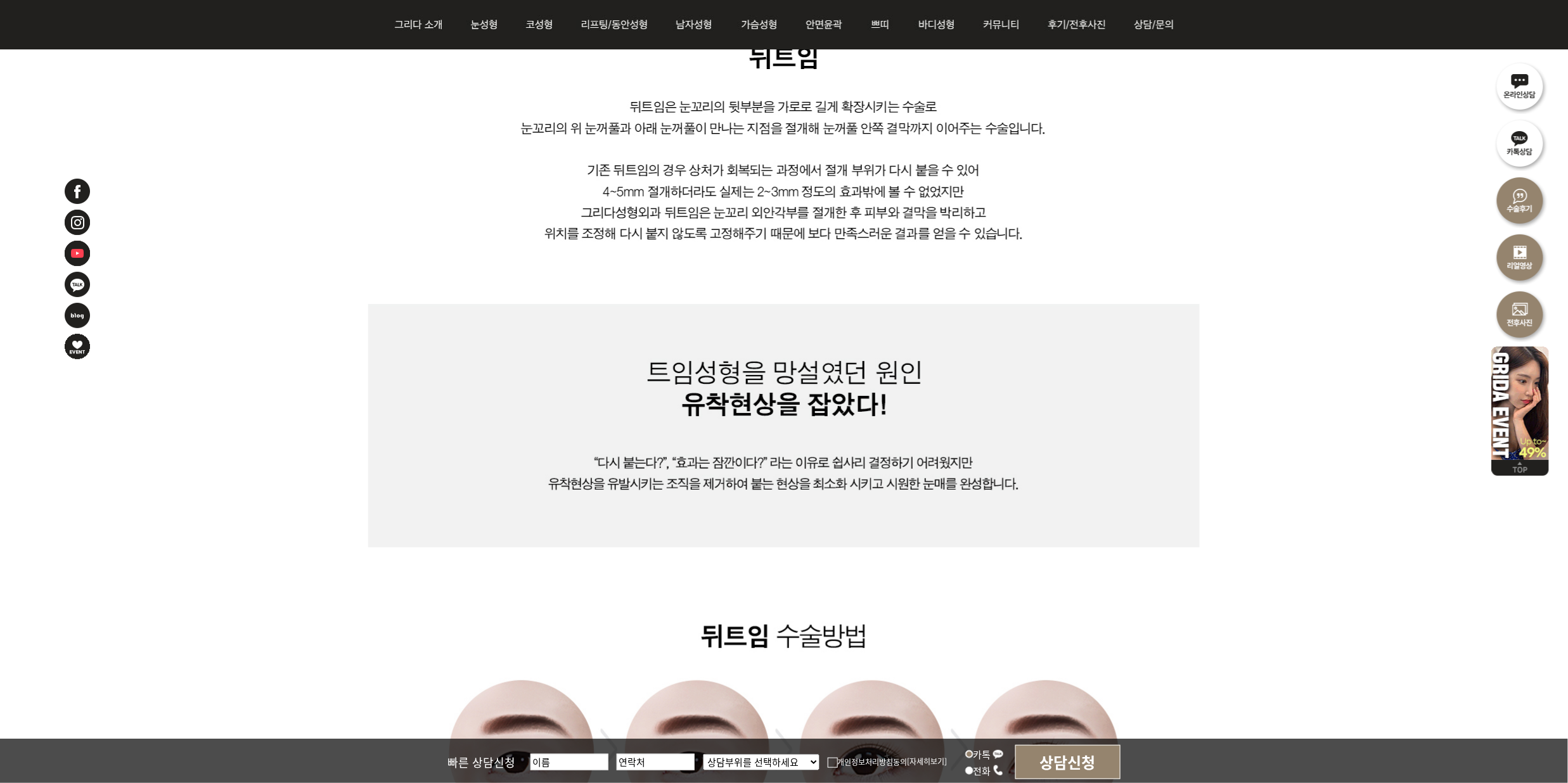
click at [1134, 482] on img at bounding box center [783, 499] width 831 height 910
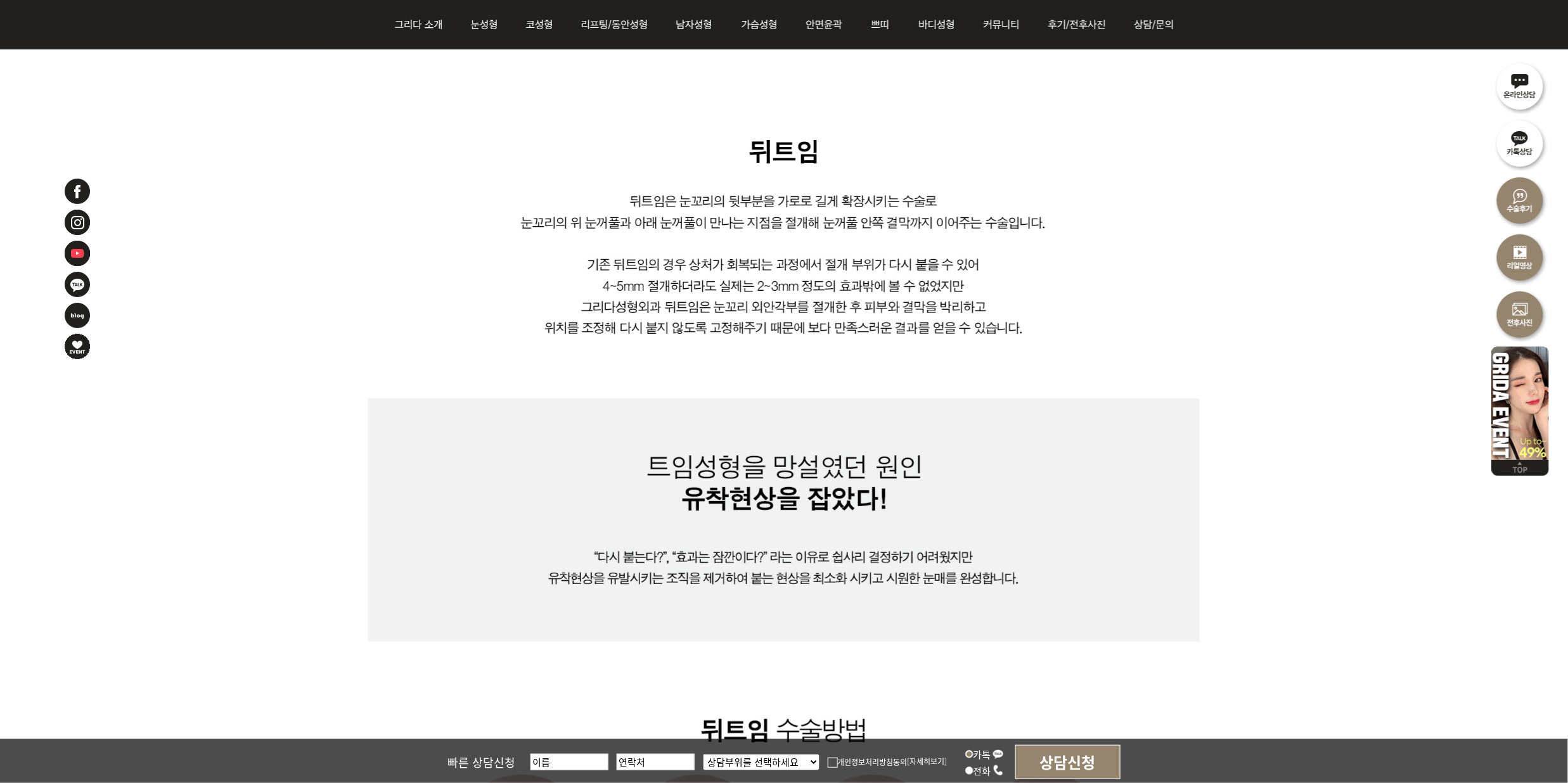
scroll to position [662, 0]
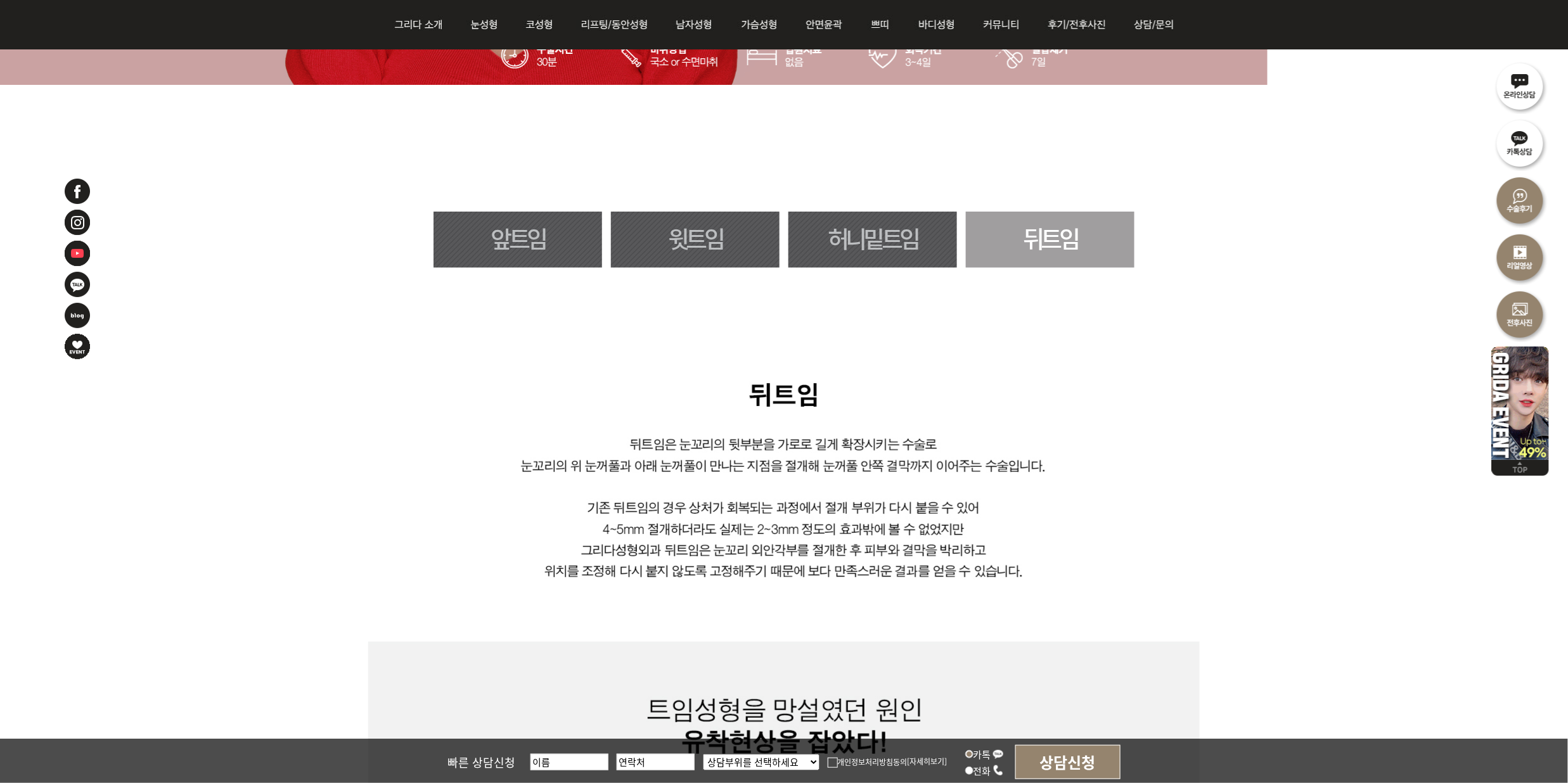
click at [876, 255] on link "허니밑트임" at bounding box center [873, 240] width 168 height 57
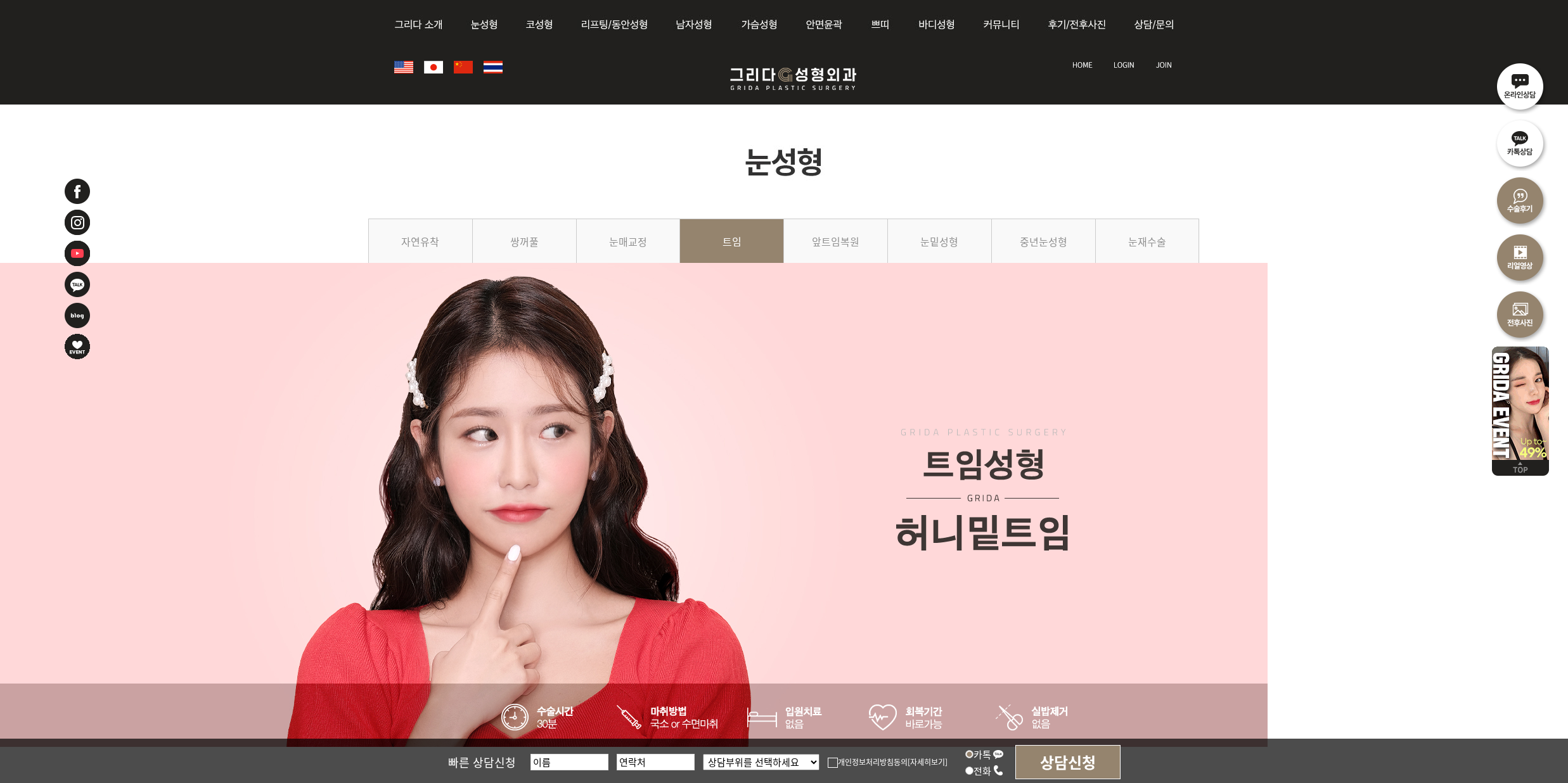
scroll to position [746, 0]
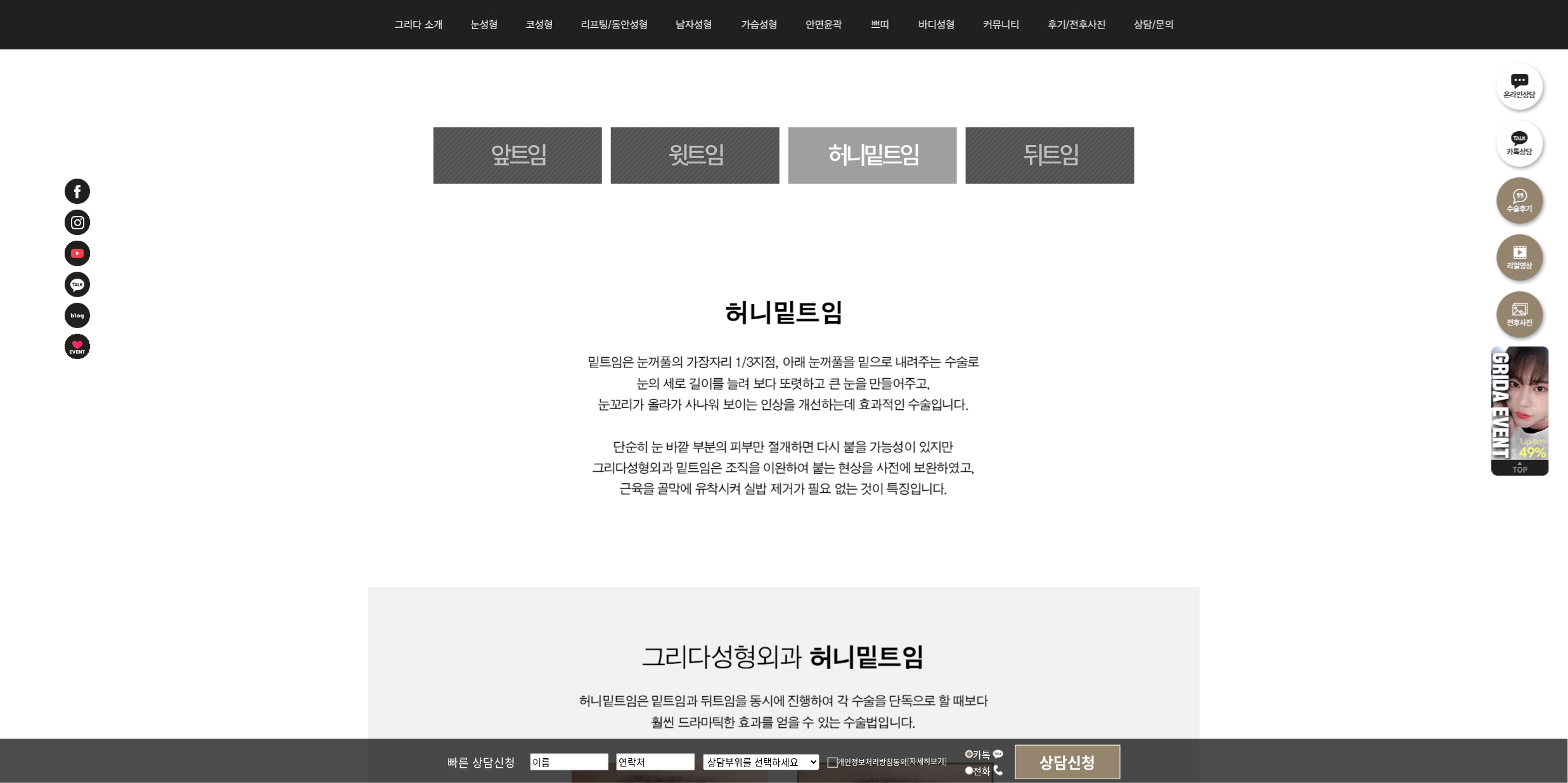
drag, startPoint x: 1252, startPoint y: 466, endPoint x: 1261, endPoint y: 473, distance: 11.4
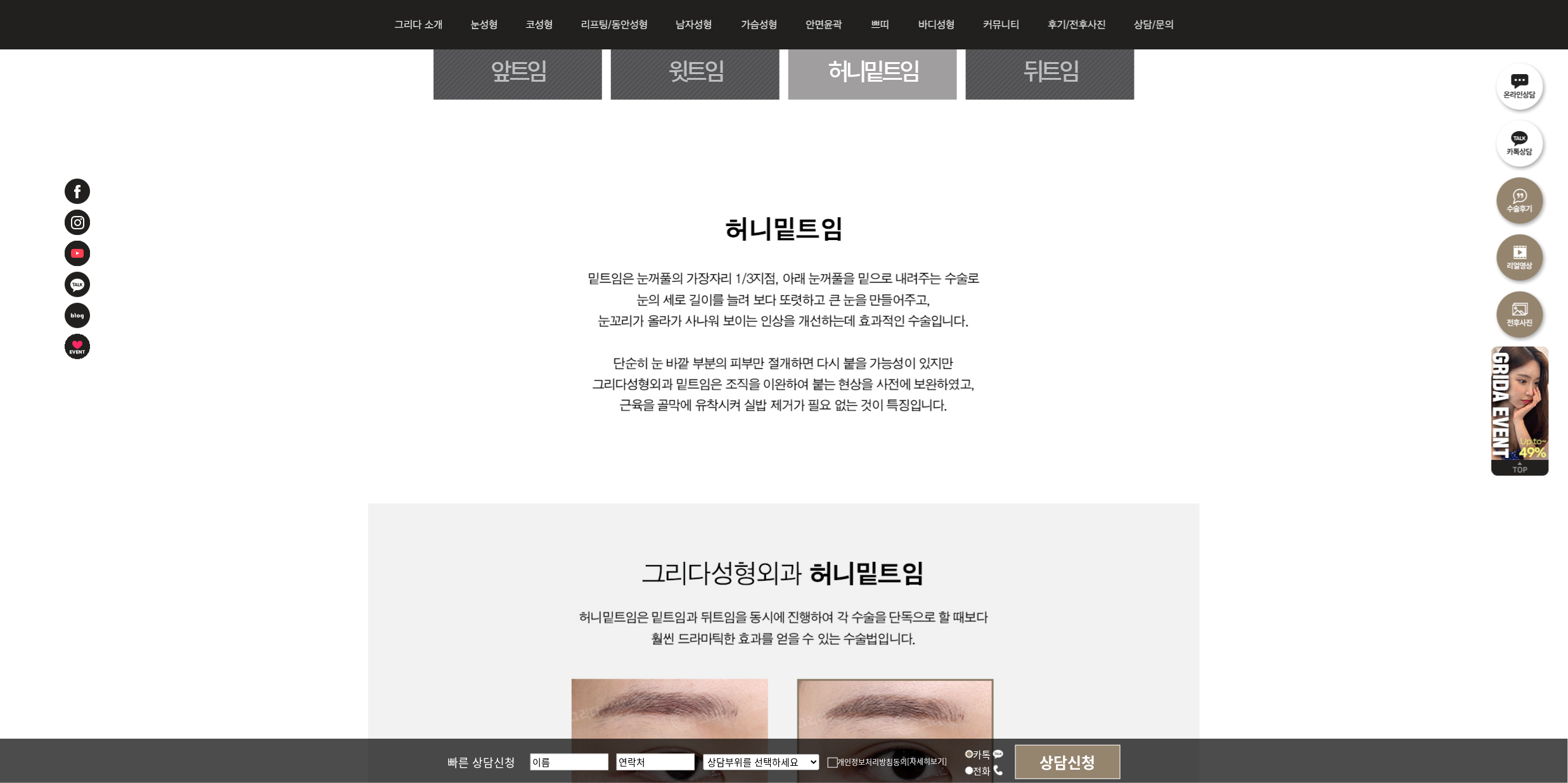
scroll to position [831, 0]
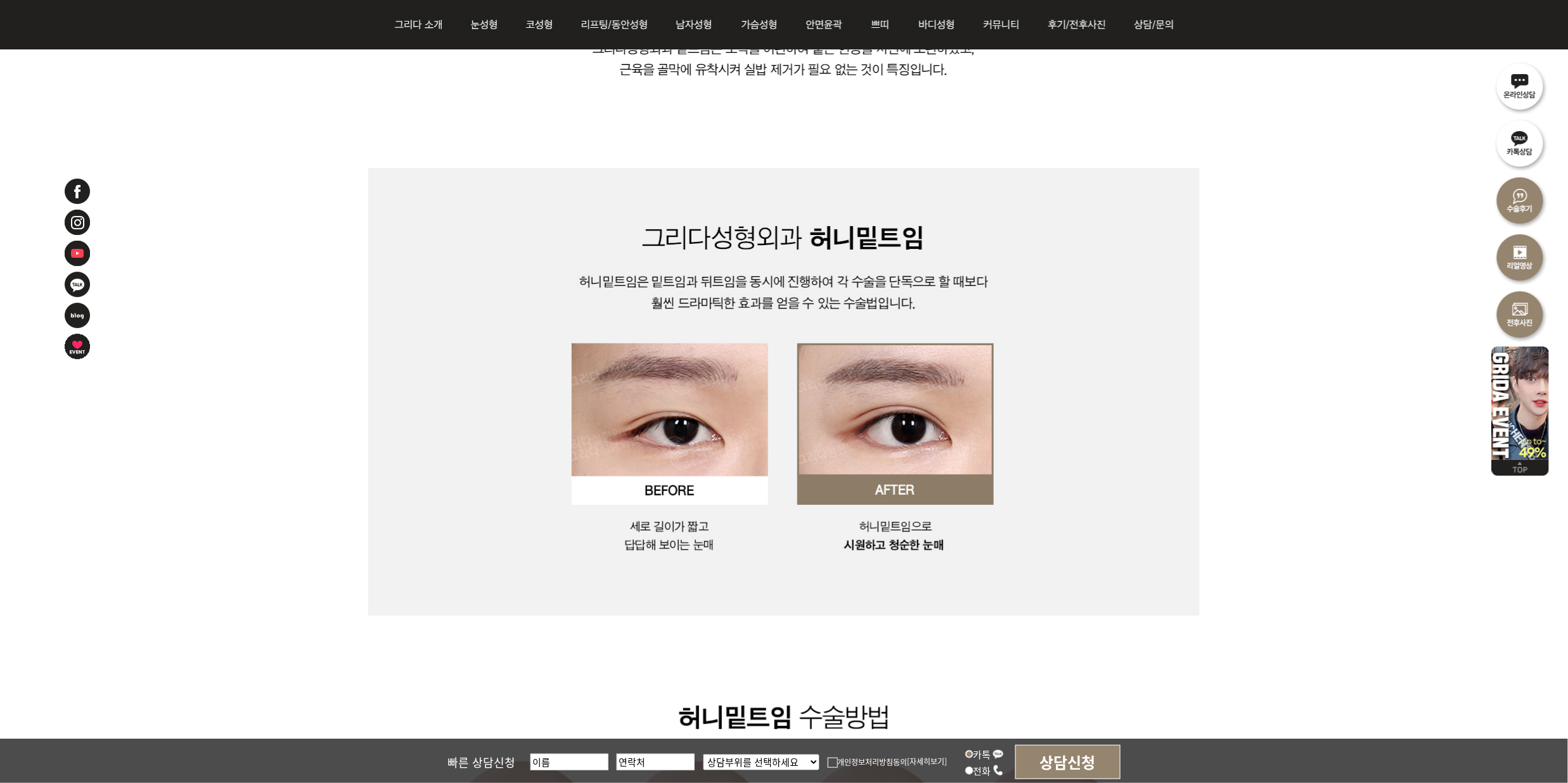
scroll to position [1169, 0]
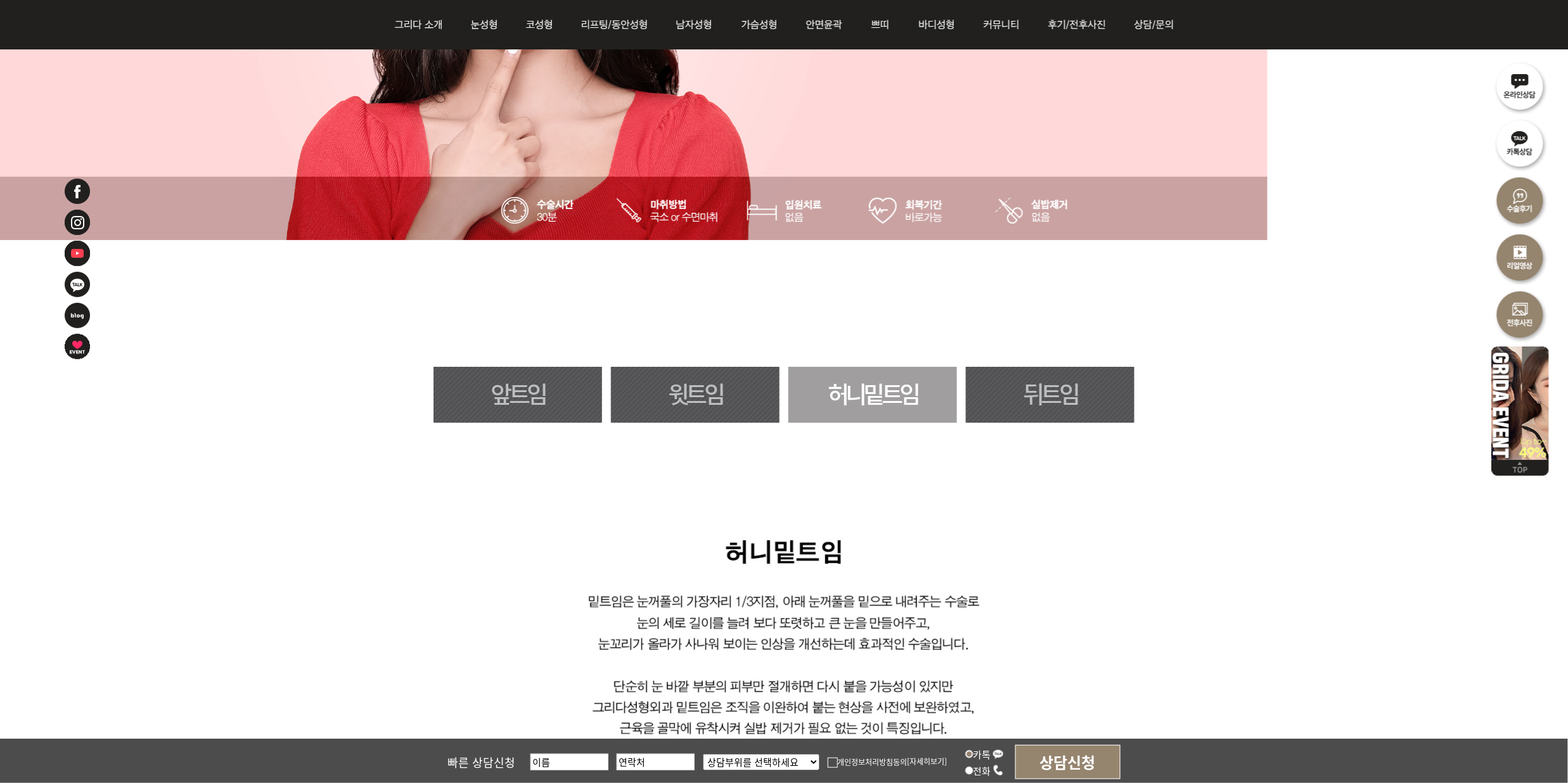
scroll to position [493, 0]
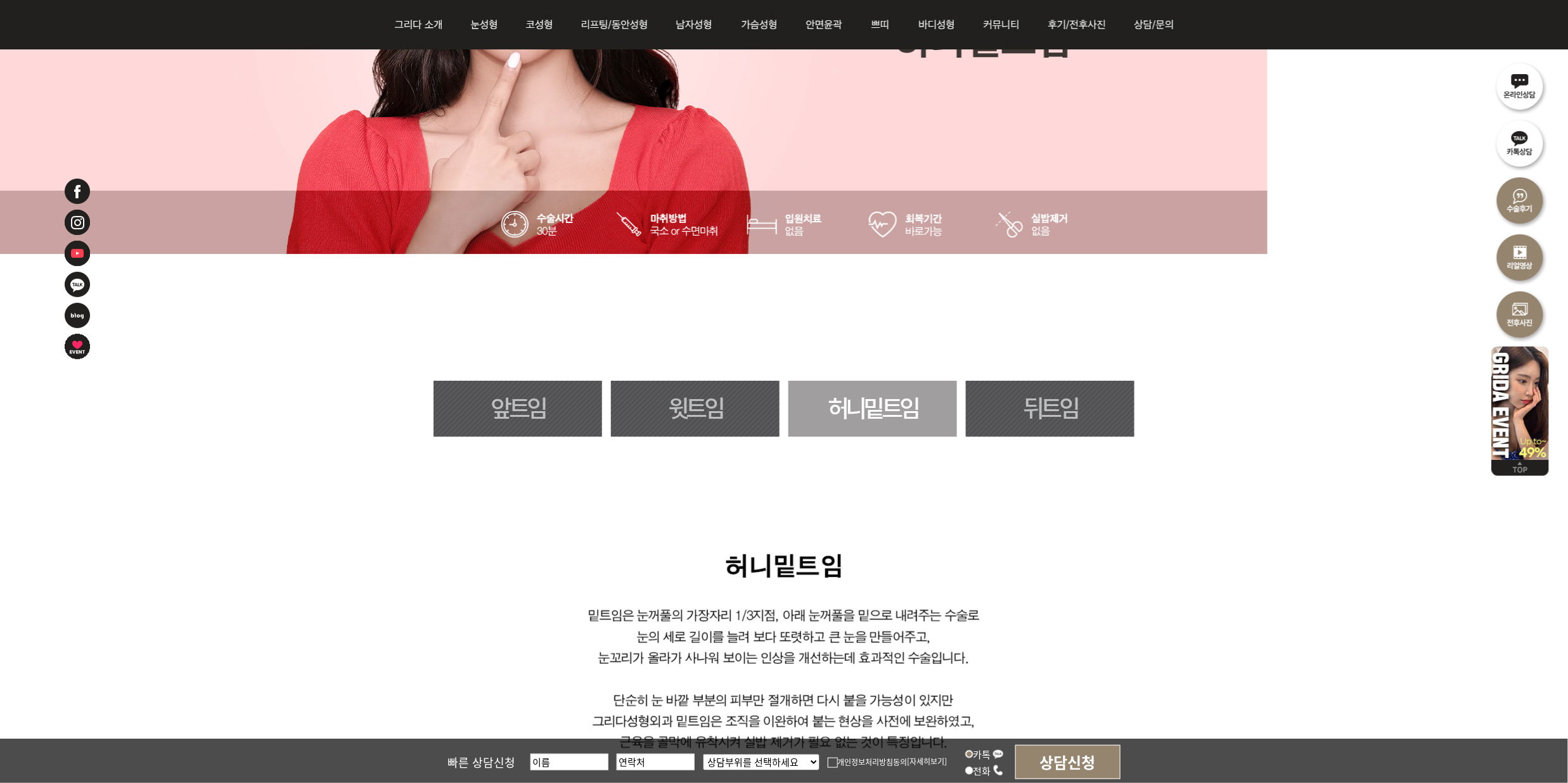
click at [1052, 397] on link "뒤트임" at bounding box center [1050, 409] width 168 height 57
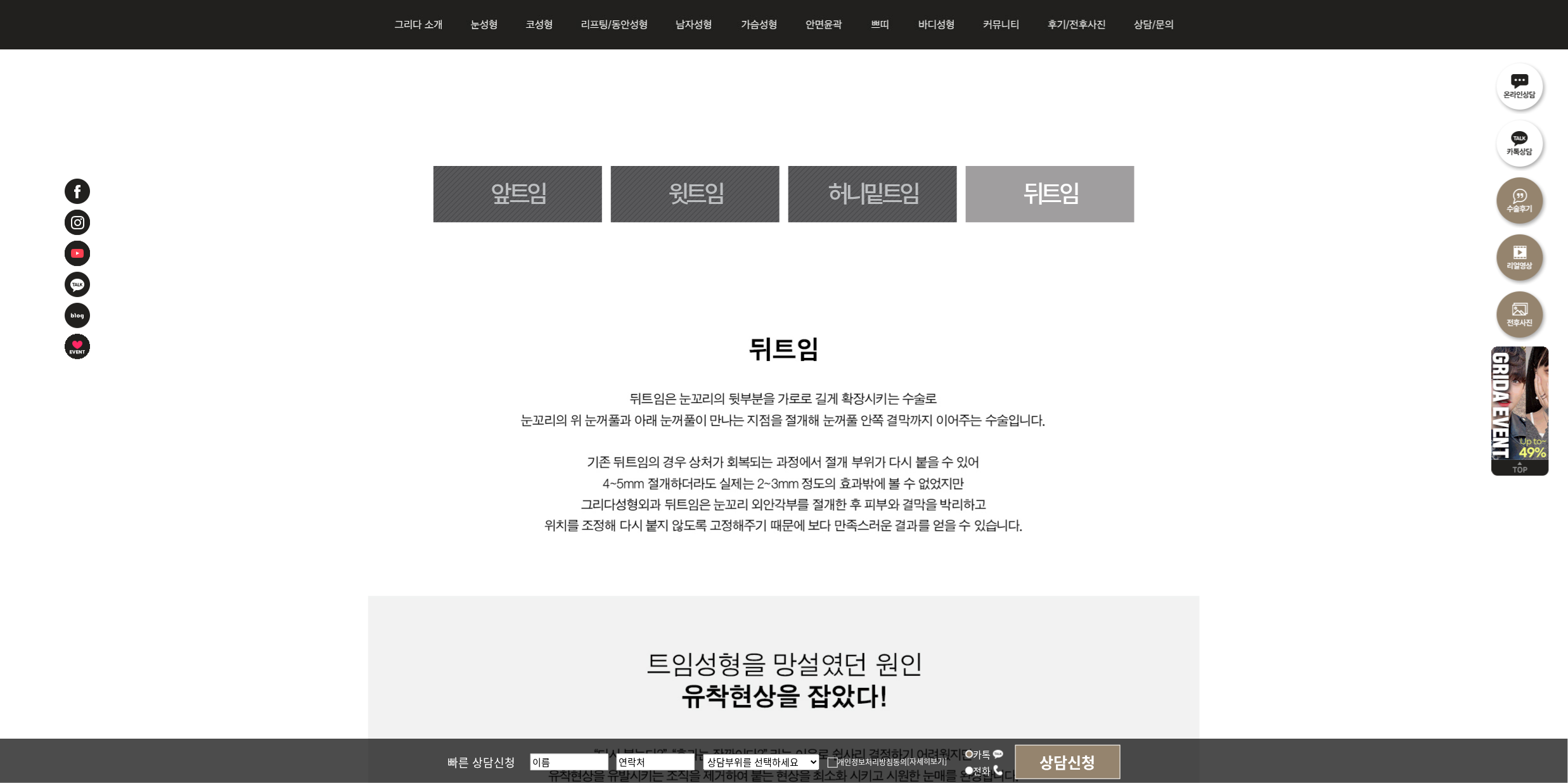
scroll to position [746, 0]
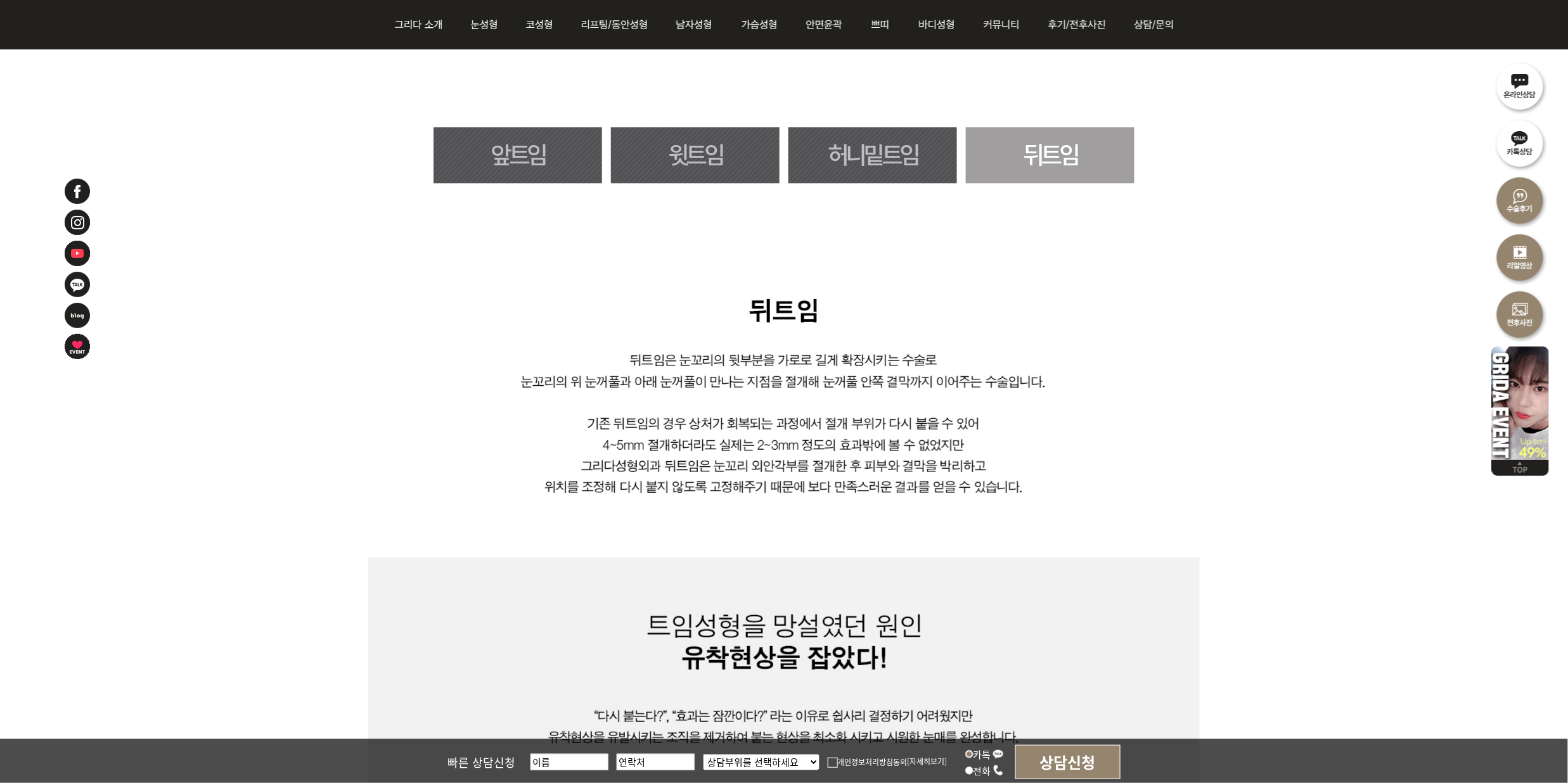
click at [916, 148] on link "허니밑트임" at bounding box center [873, 156] width 168 height 57
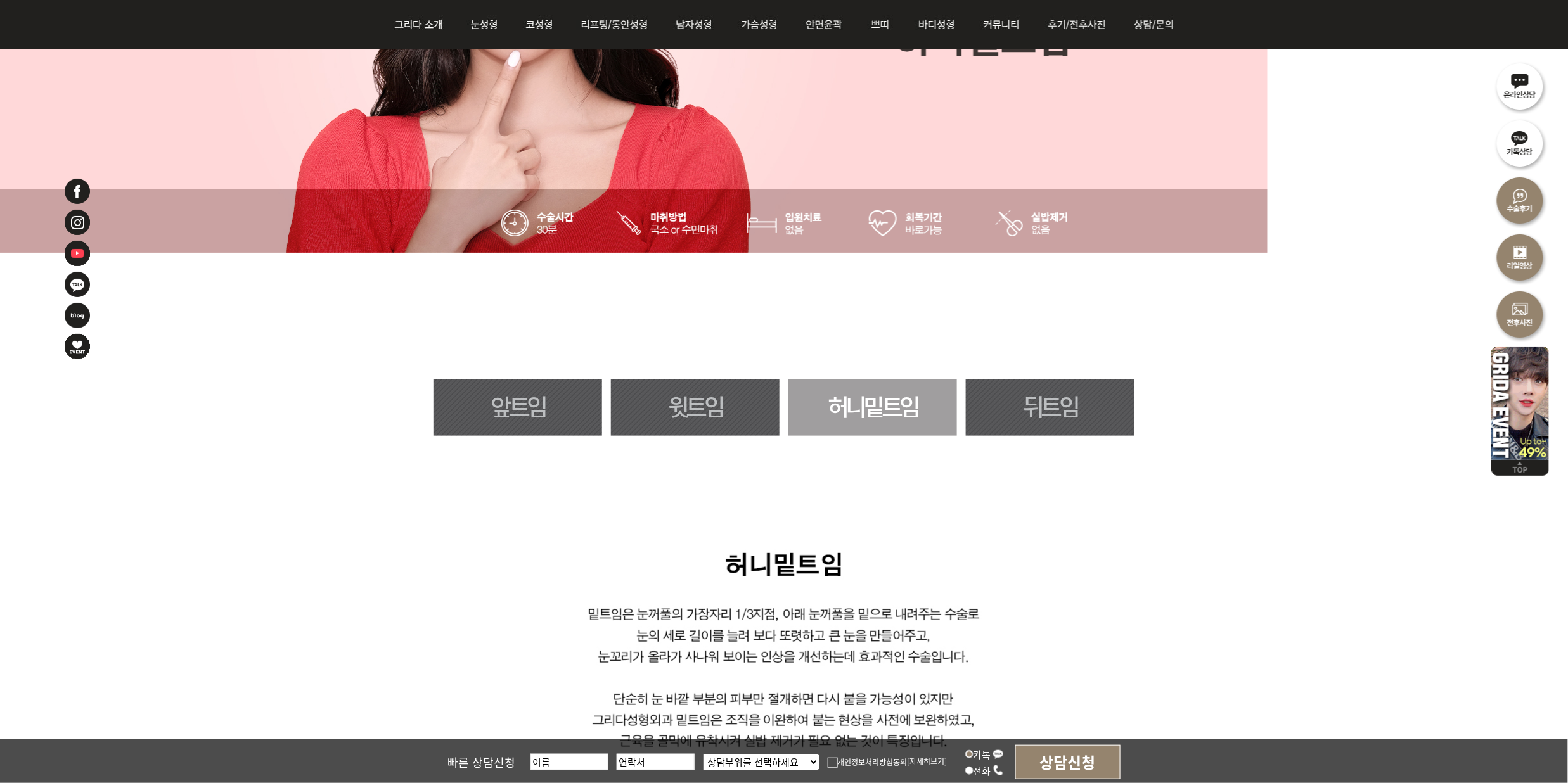
scroll to position [493, 0]
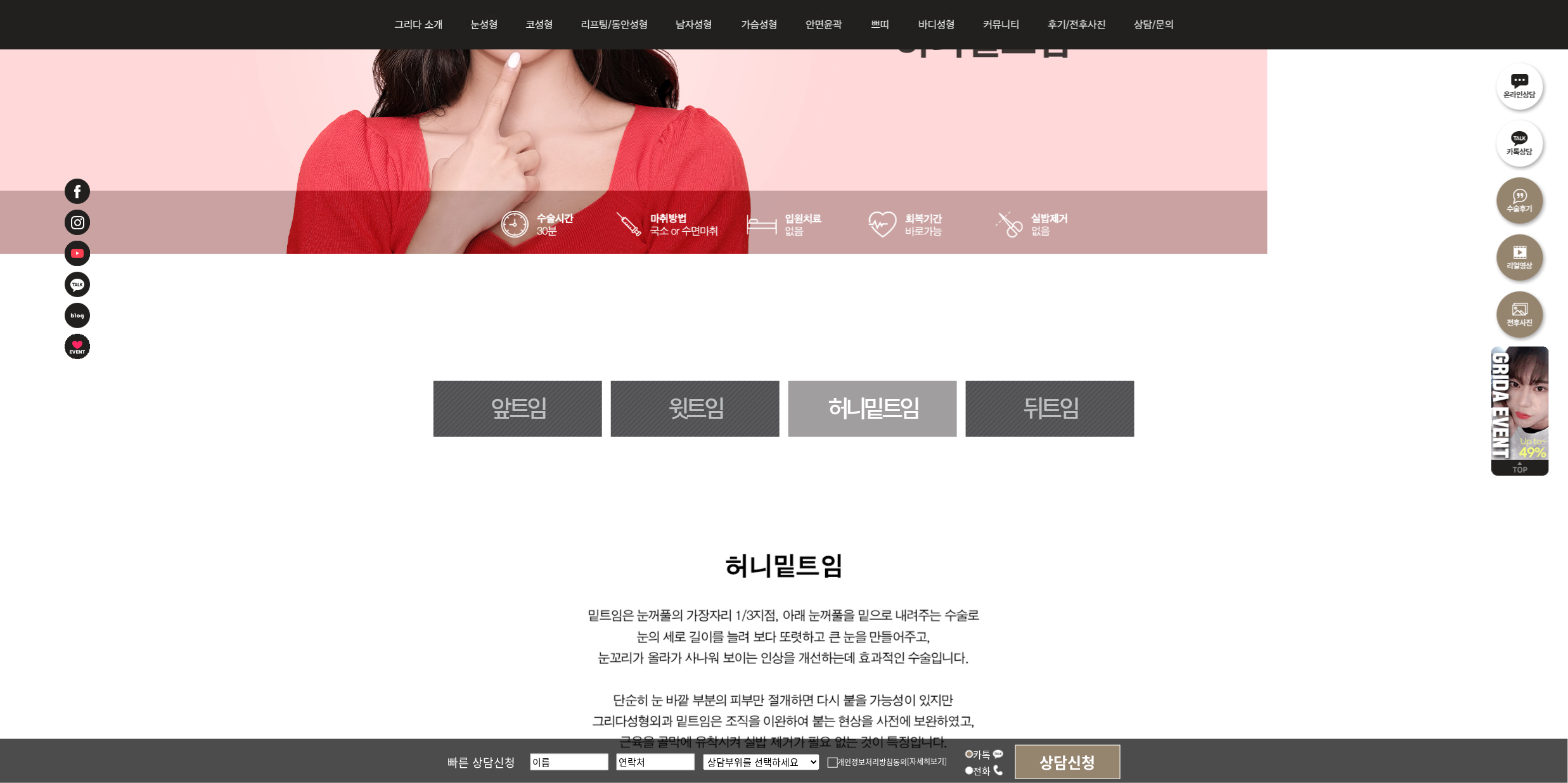
click at [1052, 399] on link "뒤트임" at bounding box center [1050, 409] width 168 height 57
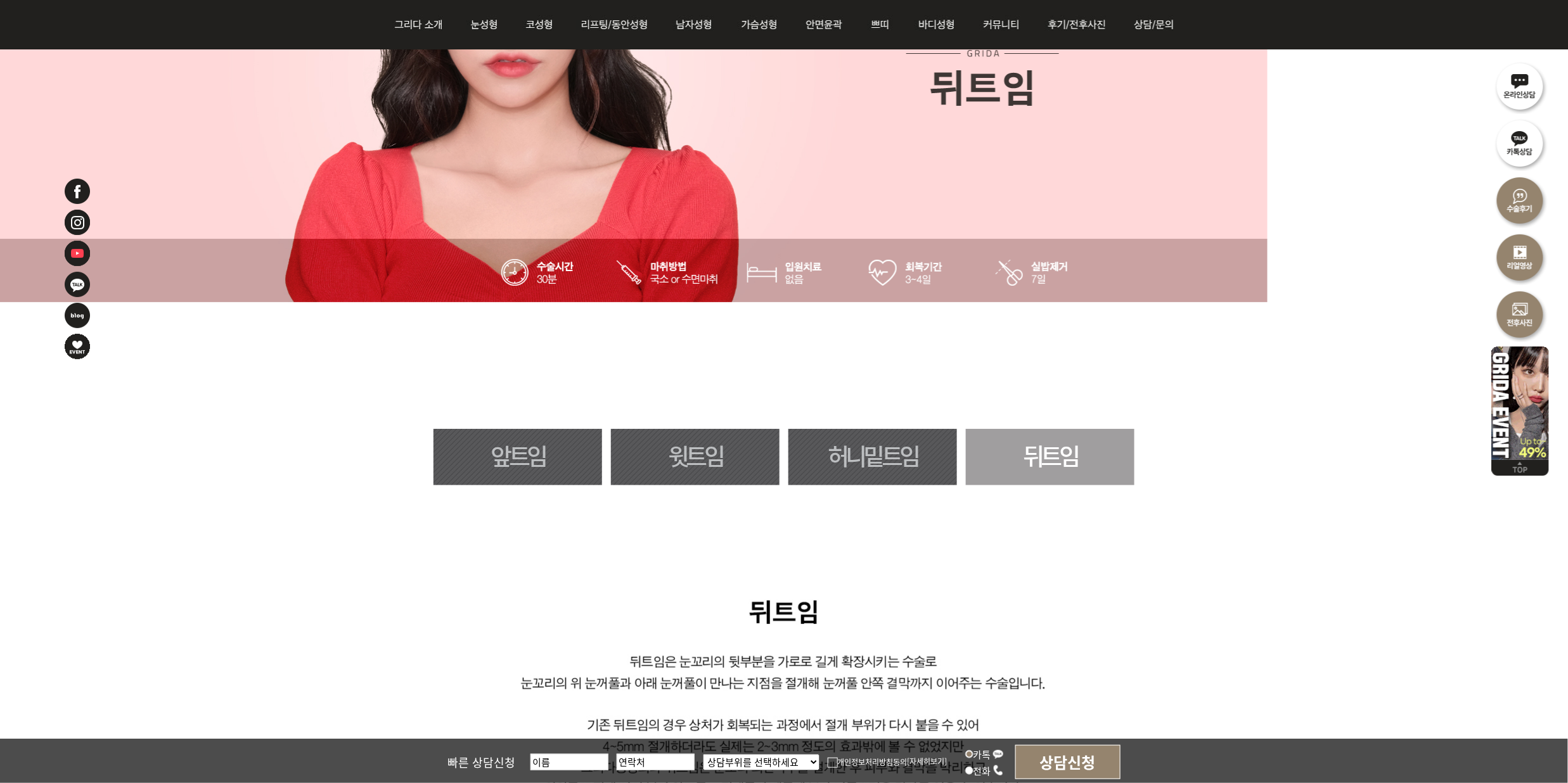
scroll to position [408, 0]
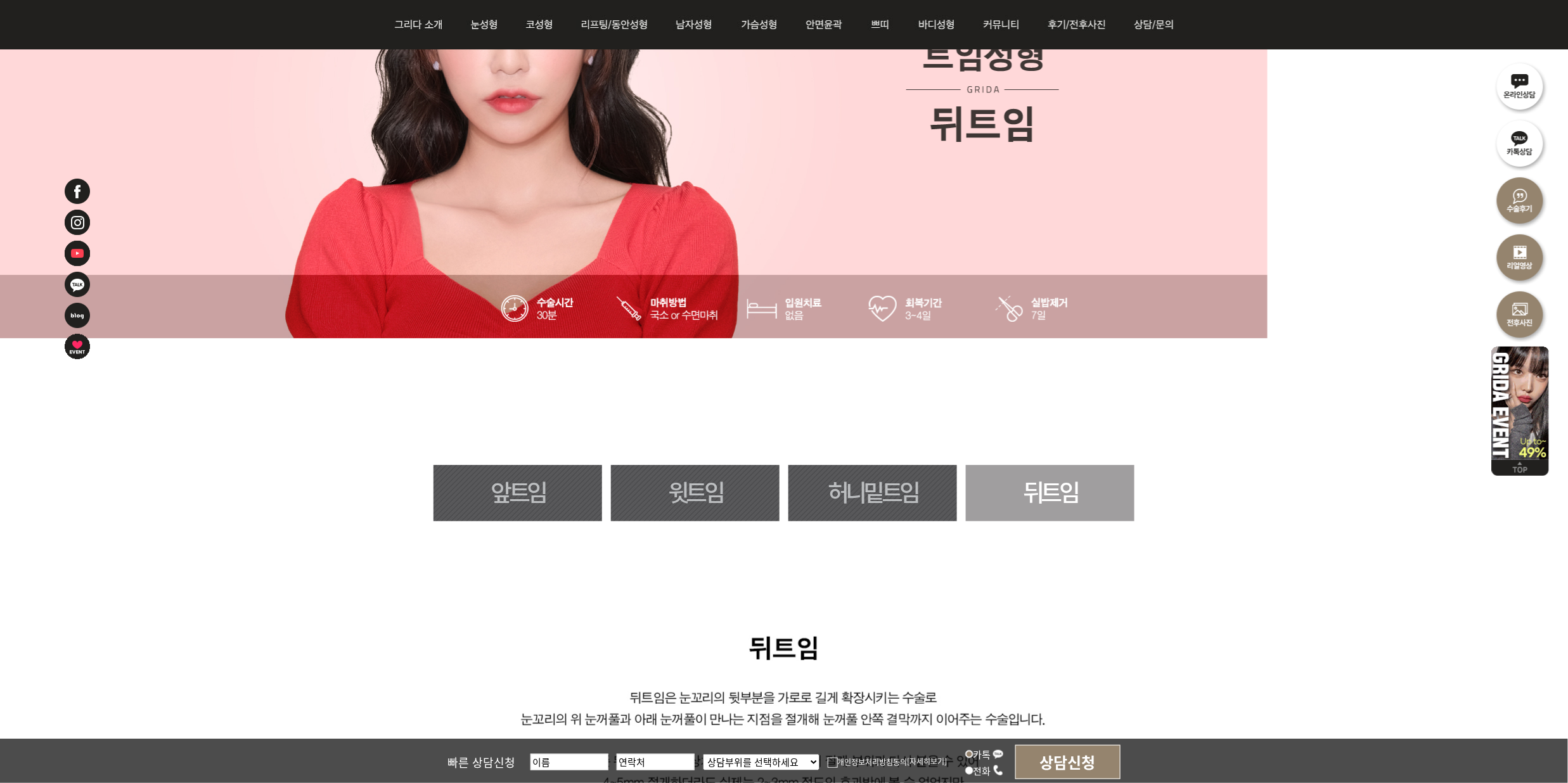
click at [848, 493] on link "허니밑트임" at bounding box center [873, 493] width 168 height 57
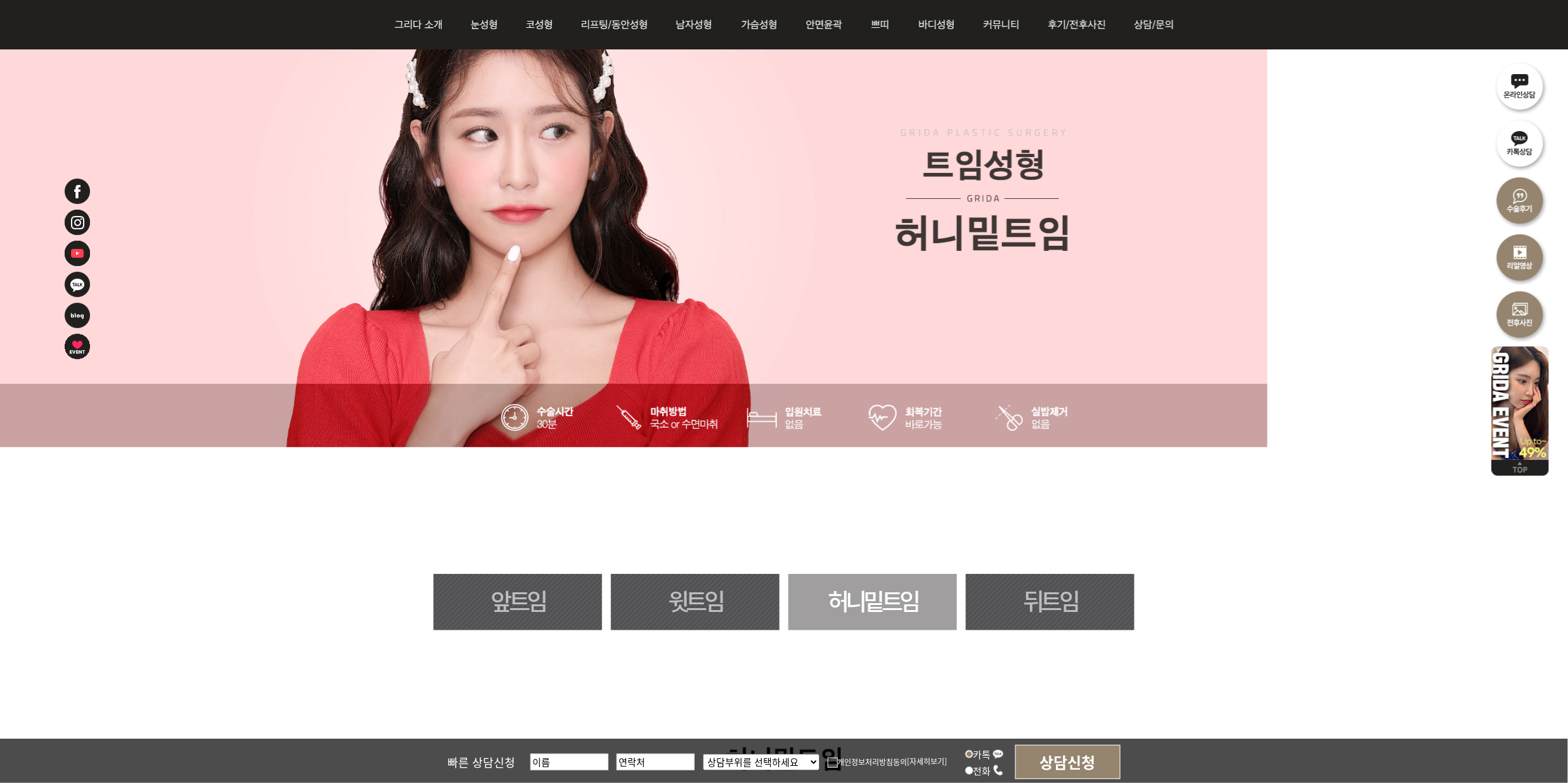
scroll to position [507, 0]
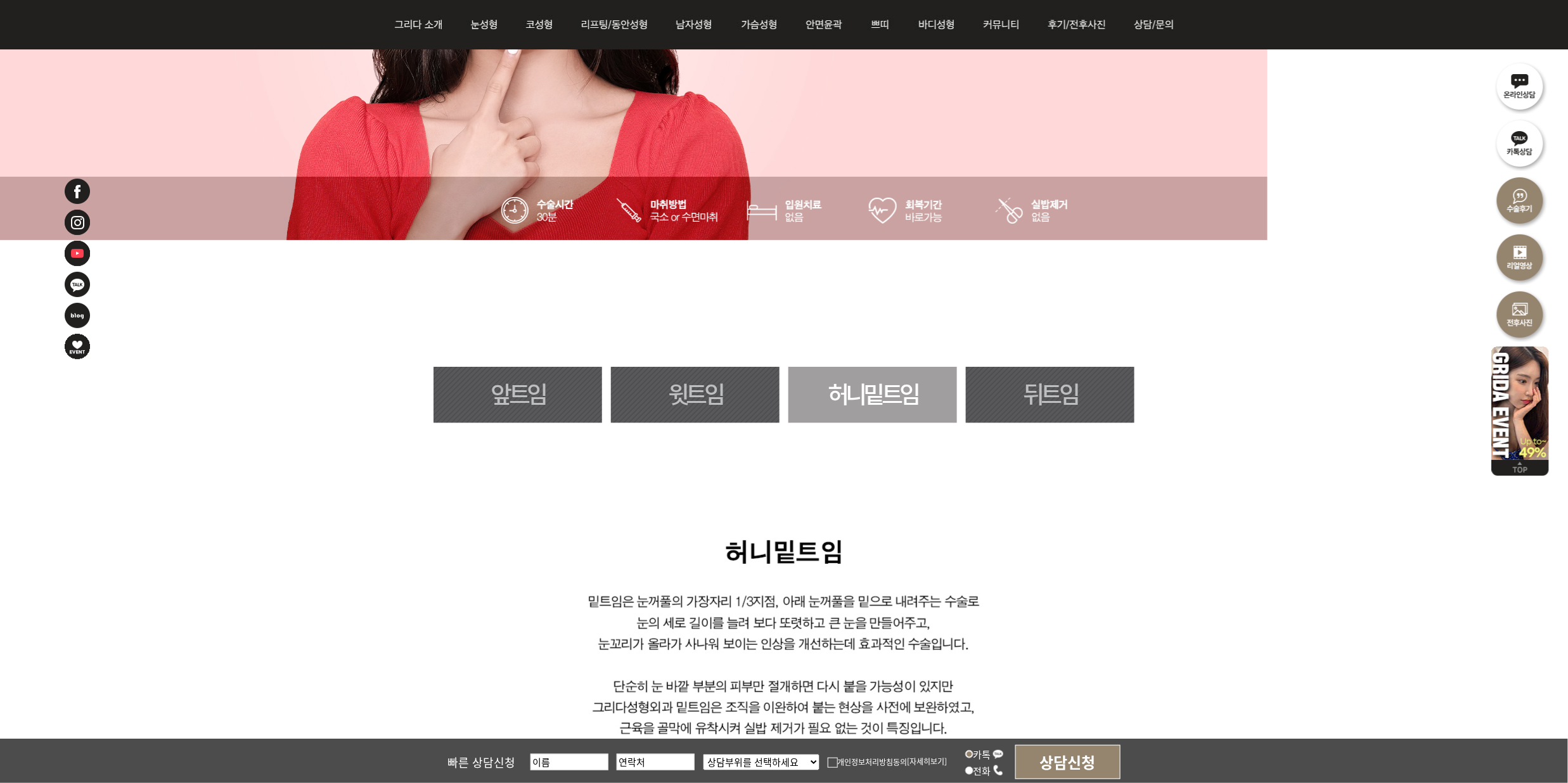
click at [1088, 386] on link "뒤트임" at bounding box center [1050, 395] width 168 height 57
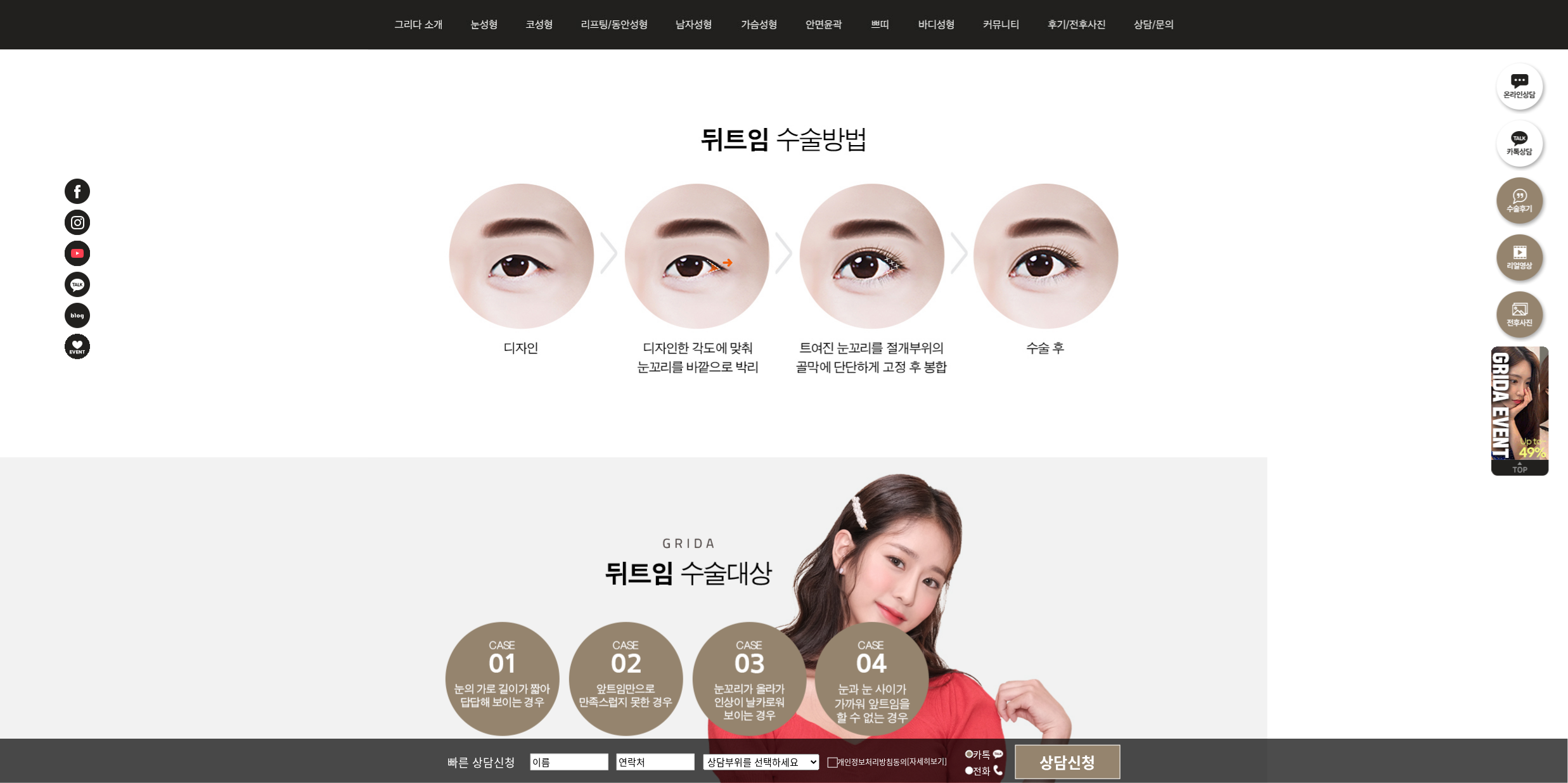
scroll to position [1422, 0]
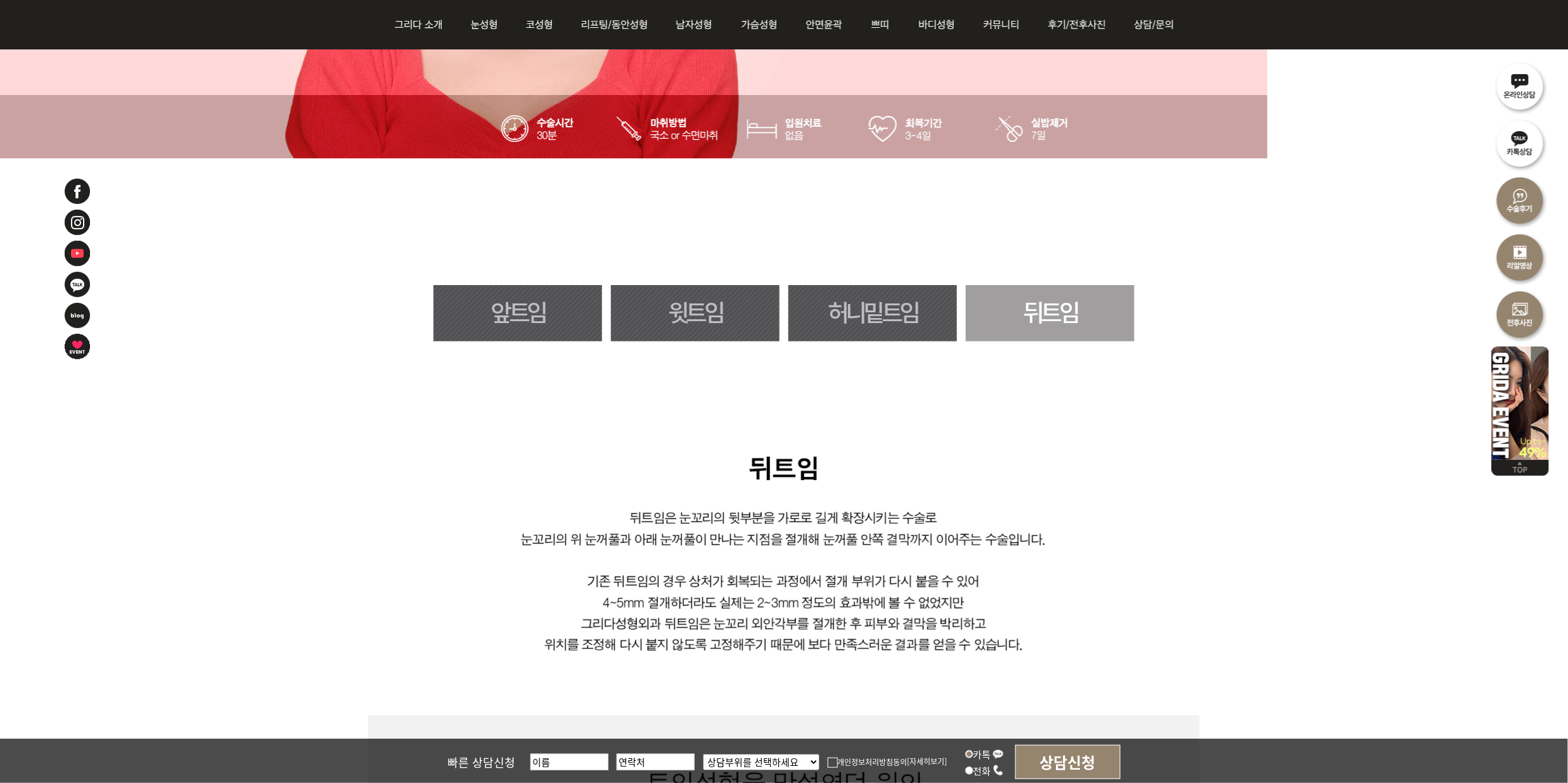
scroll to position [578, 0]
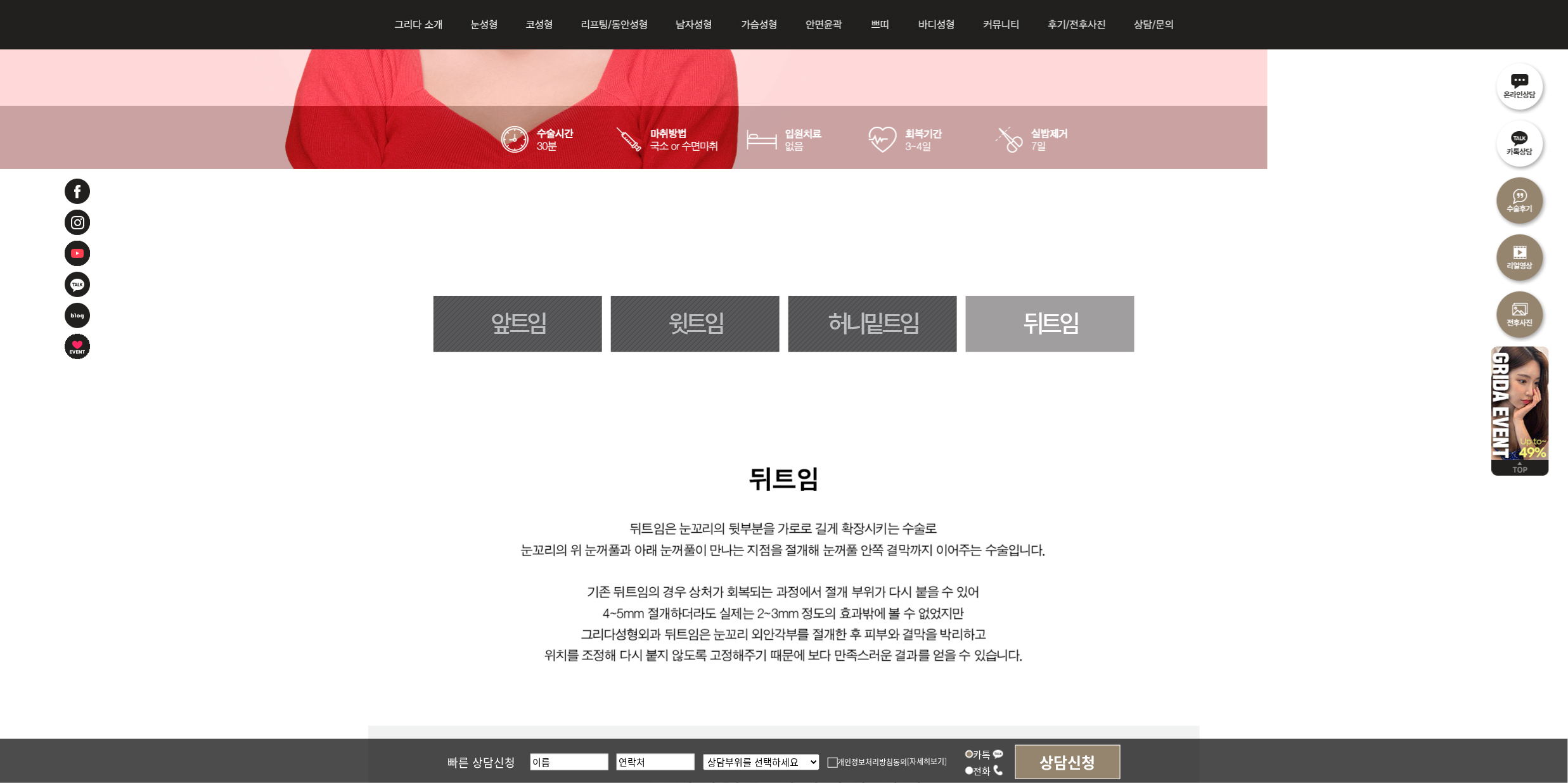
click at [880, 317] on link "허니밑트임" at bounding box center [873, 324] width 168 height 57
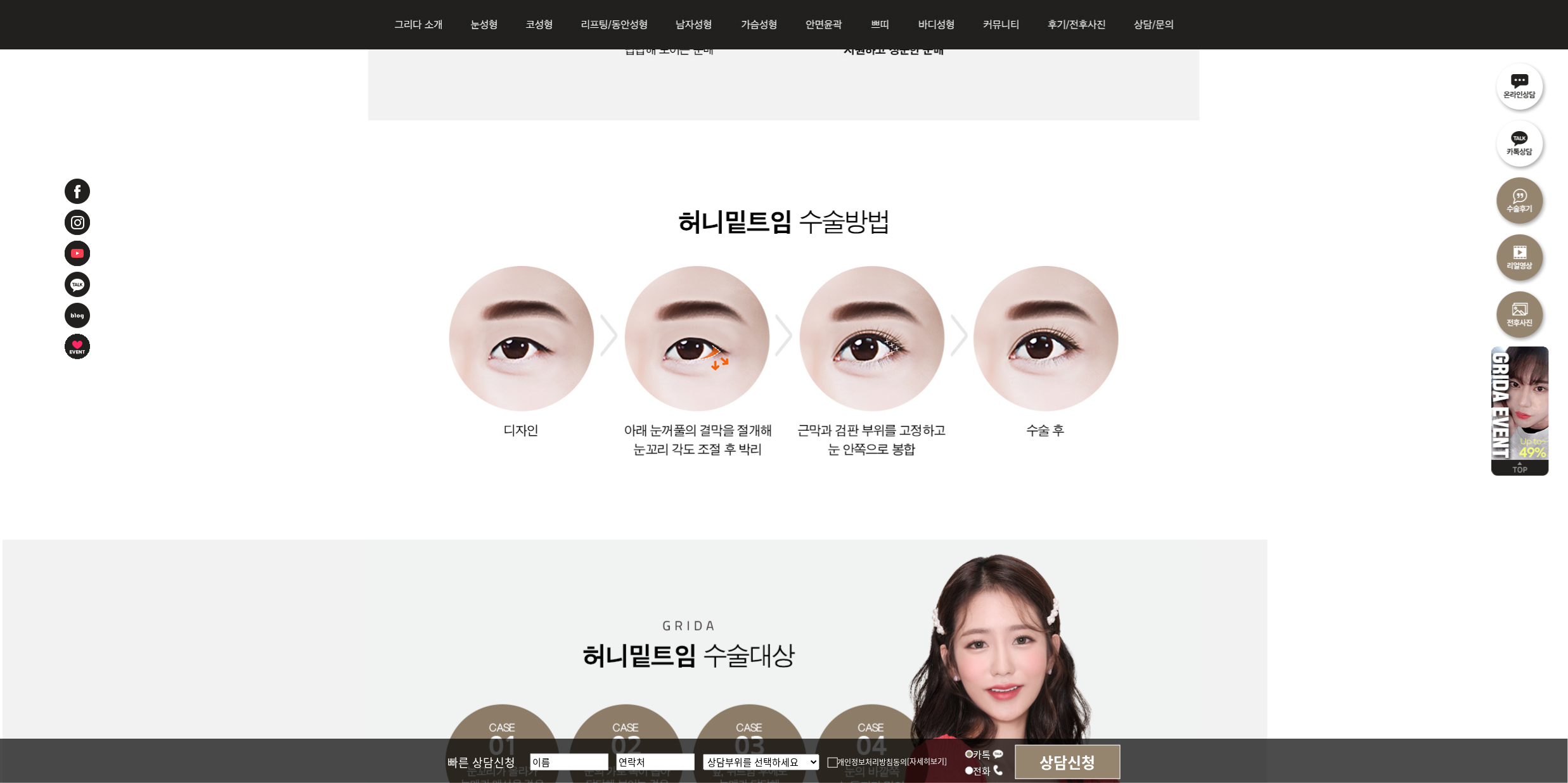
scroll to position [1760, 0]
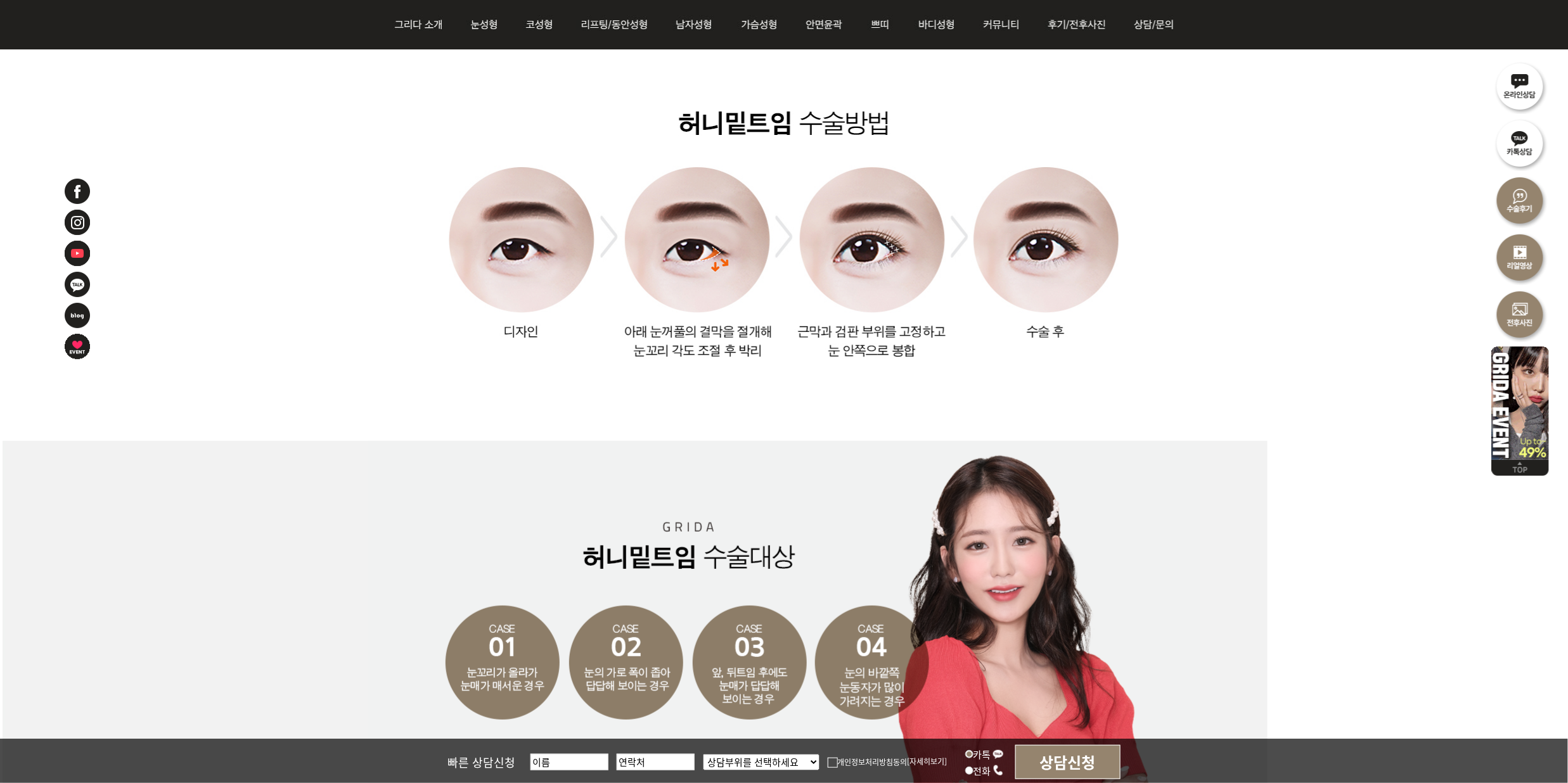
click at [1269, 466] on div at bounding box center [784, 621] width 1568 height 360
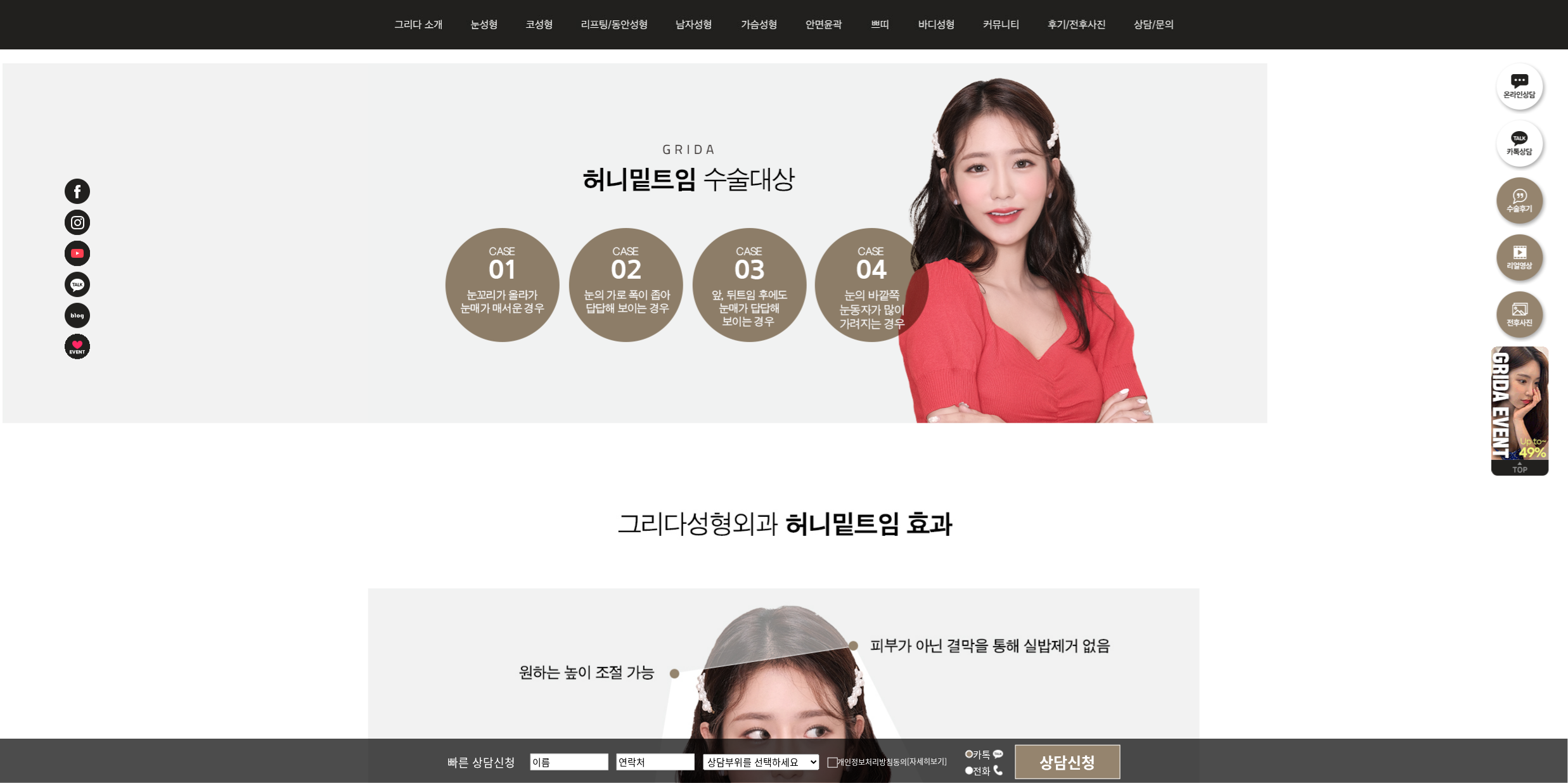
scroll to position [2098, 0]
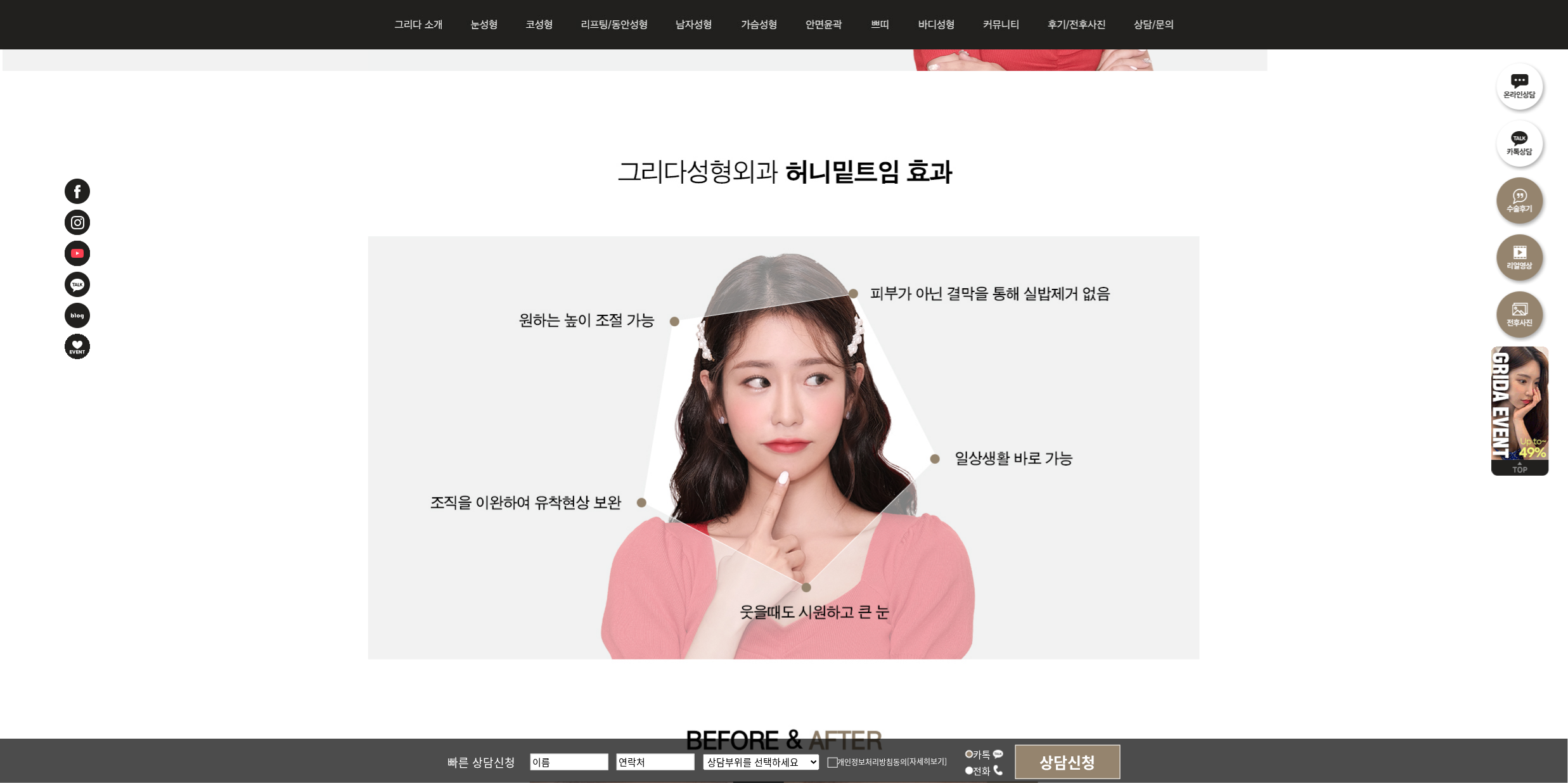
scroll to position [2520, 0]
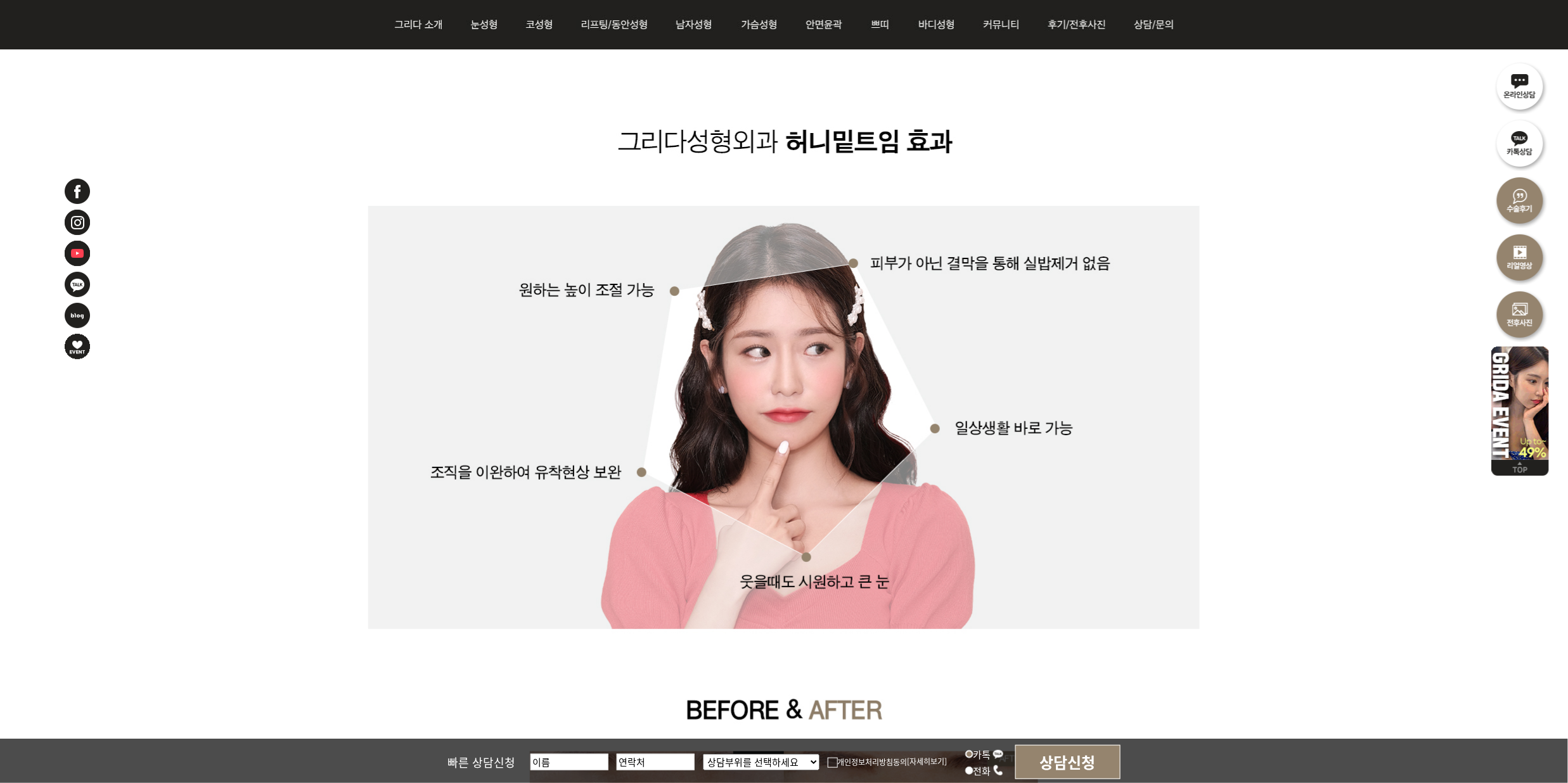
click at [1393, 447] on div "앞트임 윗트임 허니밑트임 뒤트임" at bounding box center [784, 482] width 1568 height 5480
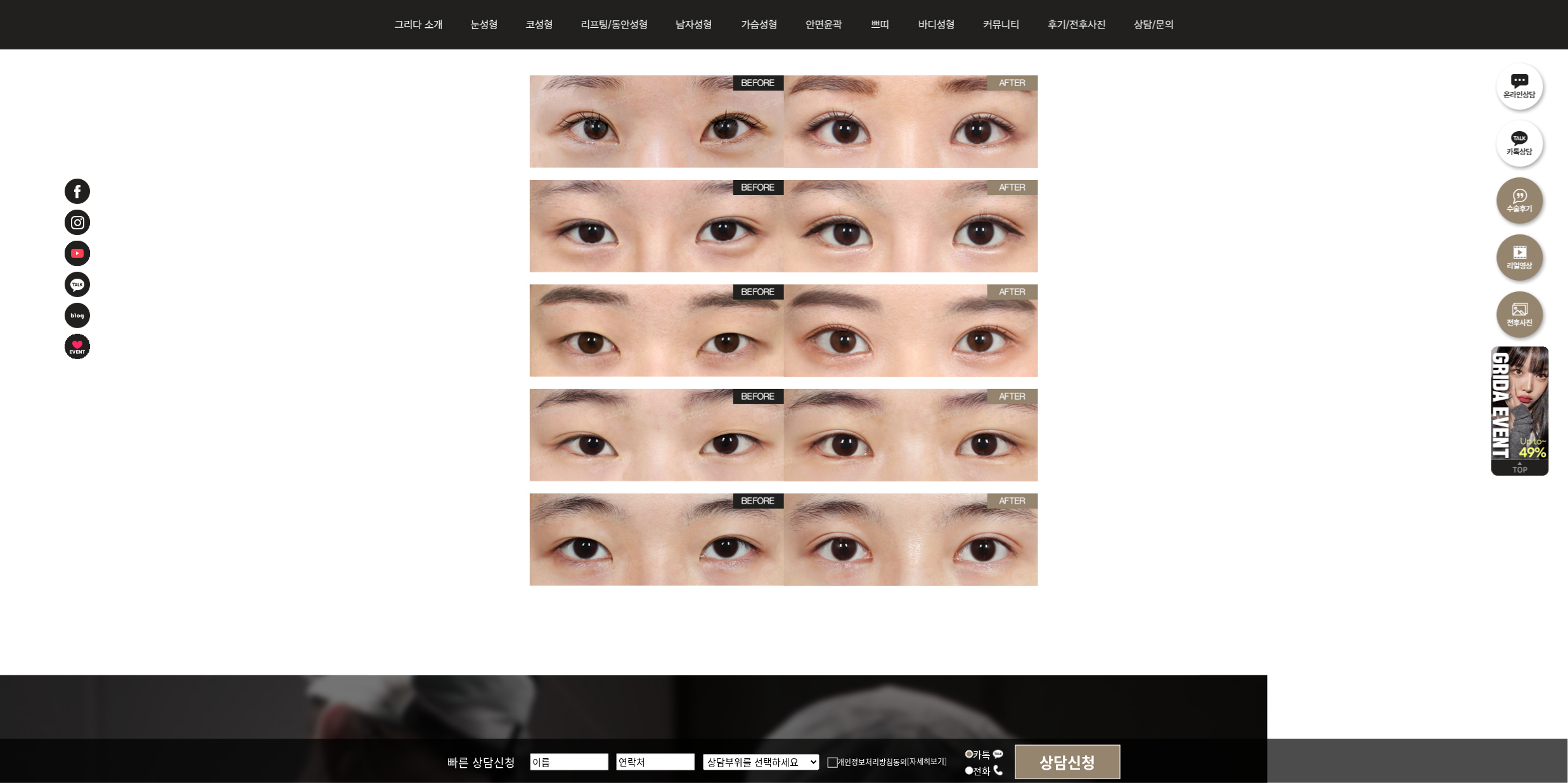
scroll to position [3112, 0]
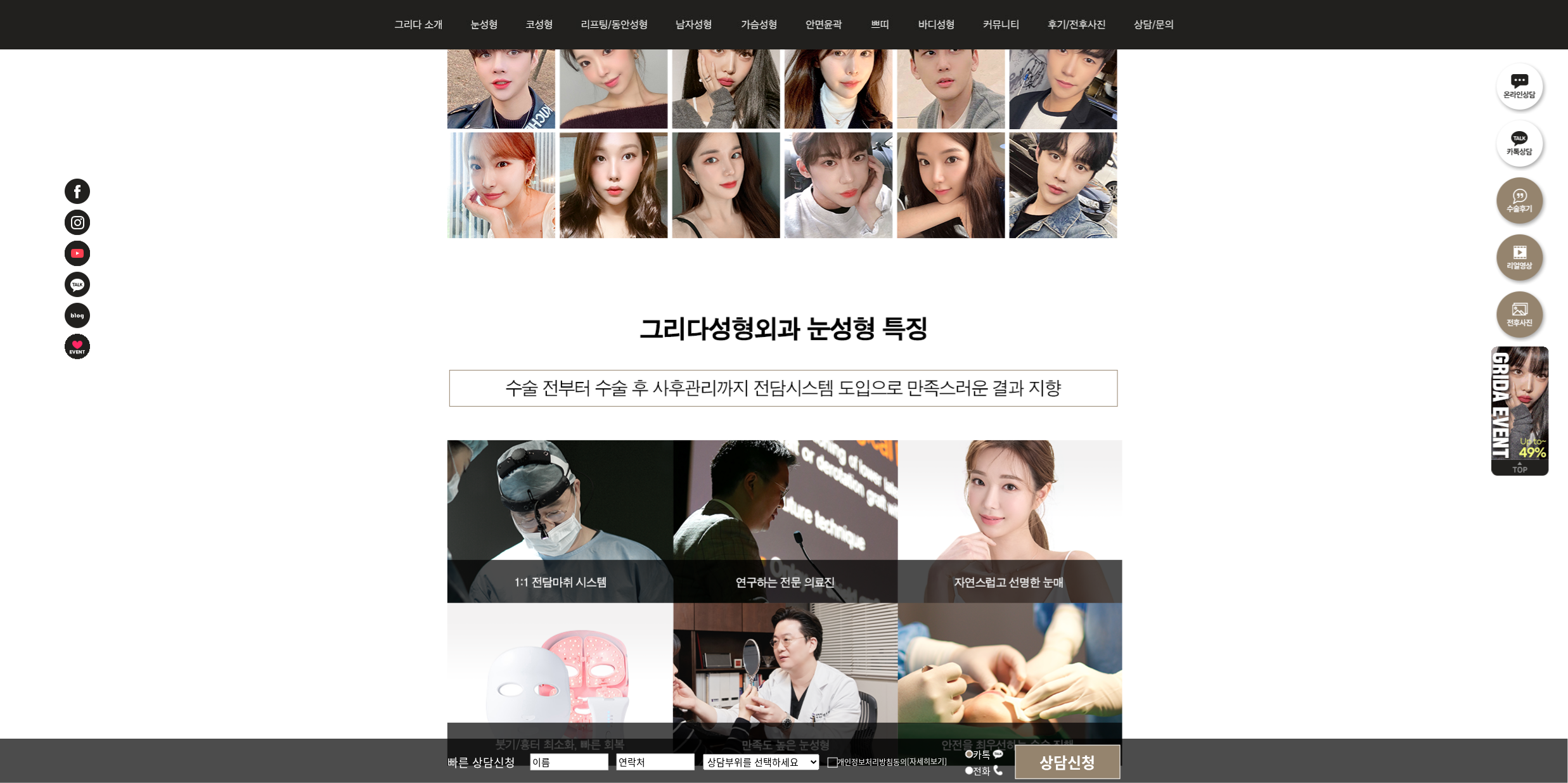
scroll to position [4294, 0]
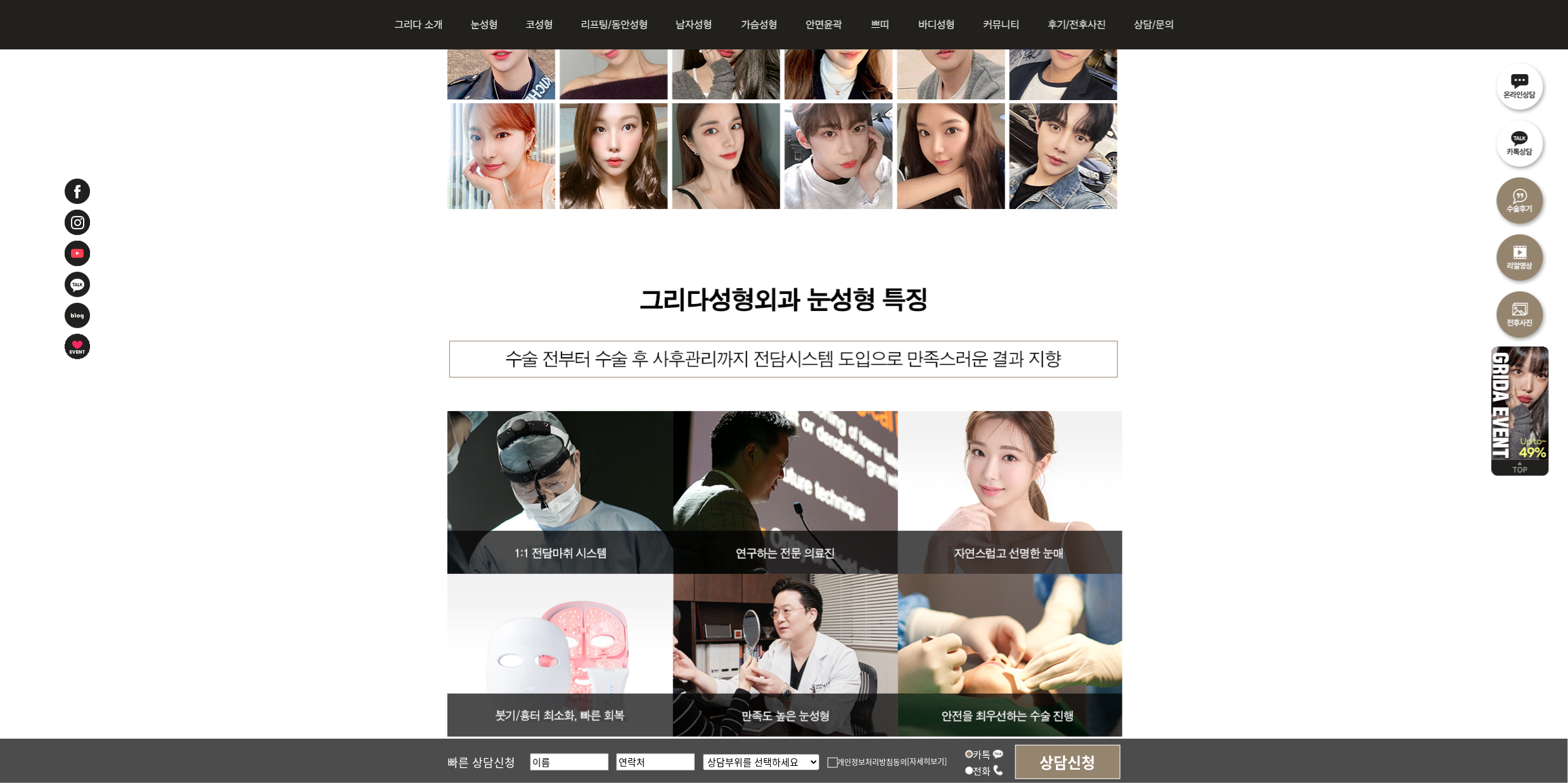
click at [467, 279] on img at bounding box center [784, 349] width 832 height 824
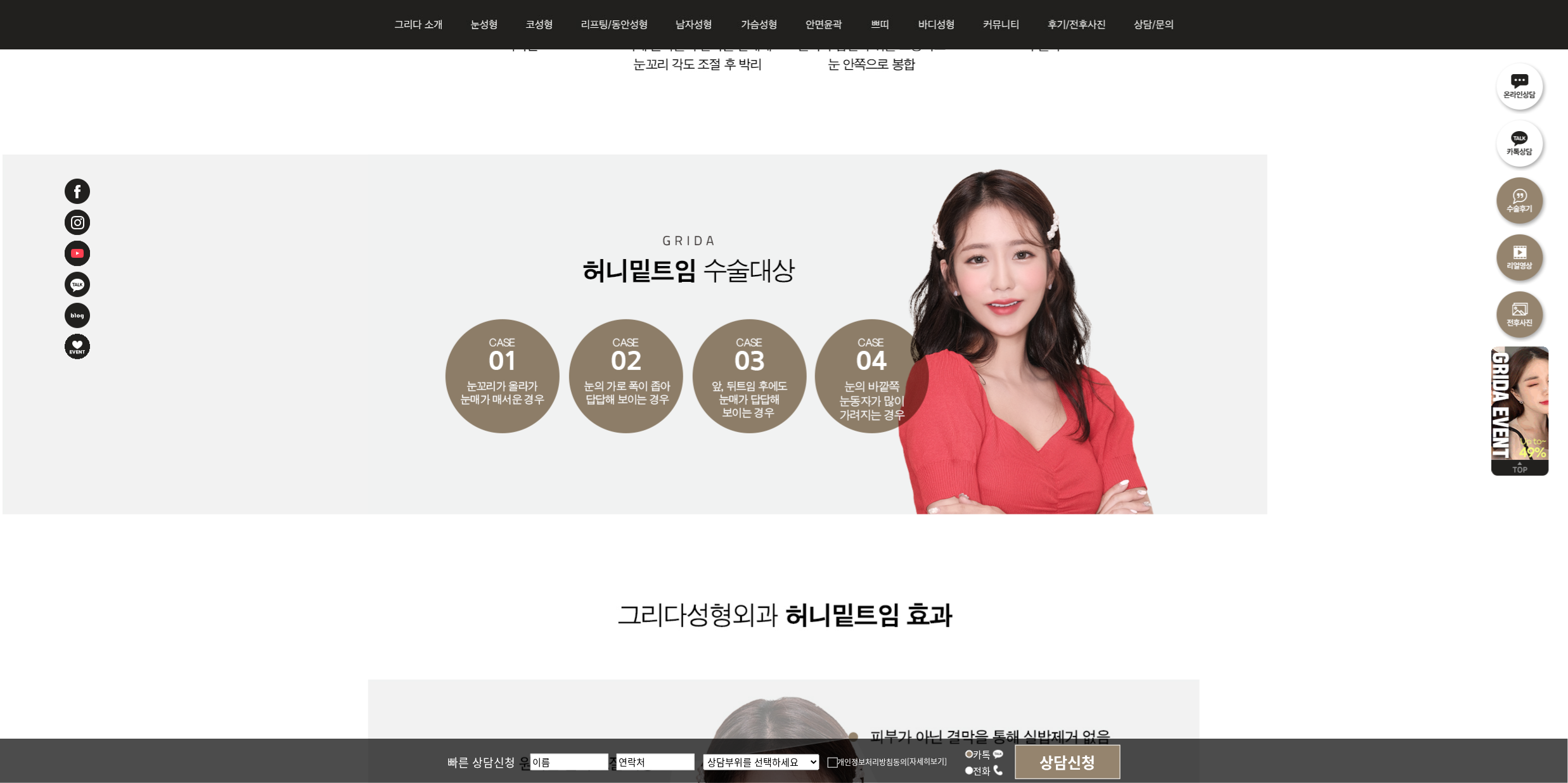
scroll to position [2076, 0]
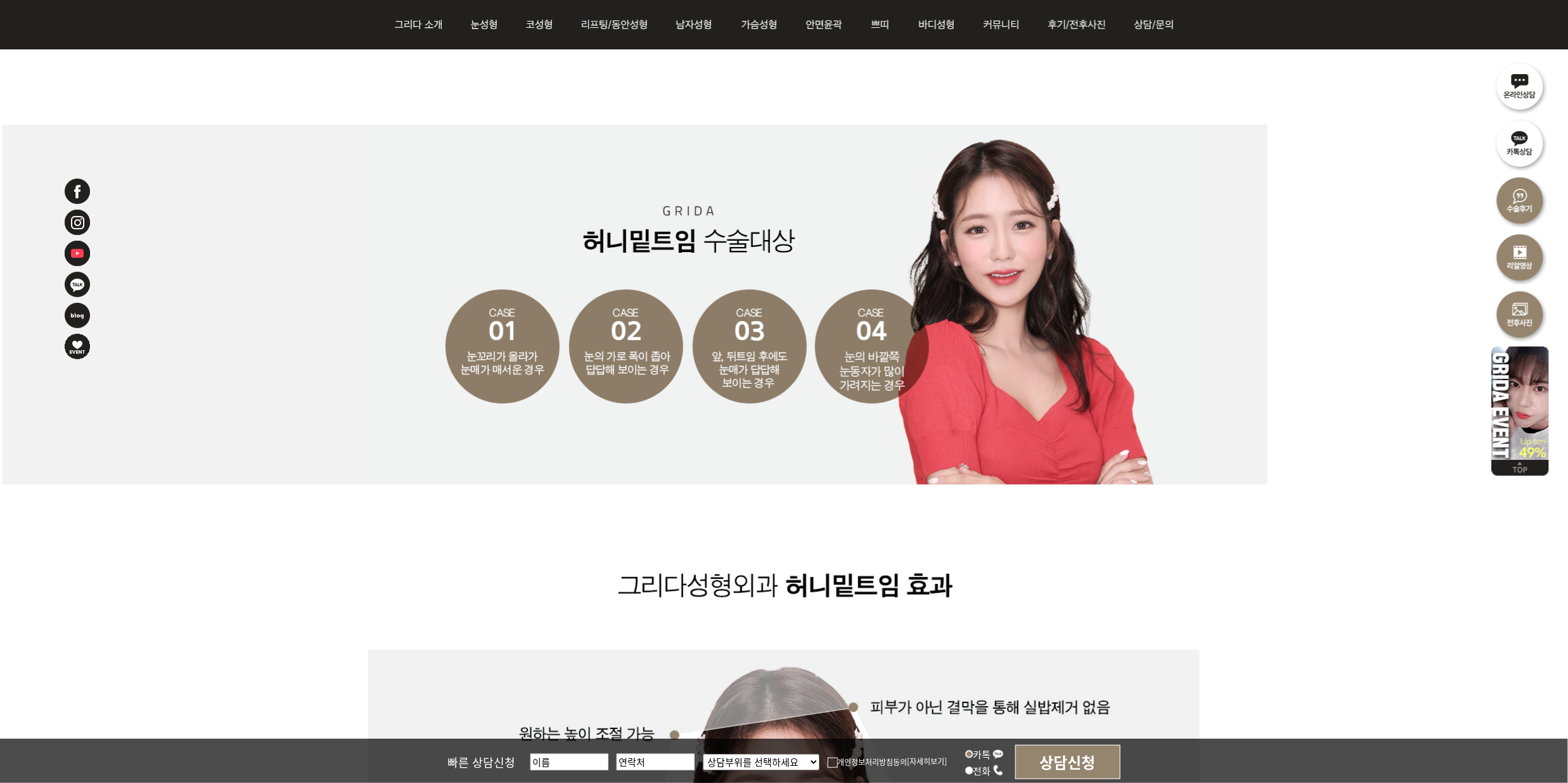
drag, startPoint x: 574, startPoint y: 112, endPoint x: 597, endPoint y: 164, distance: 56.9
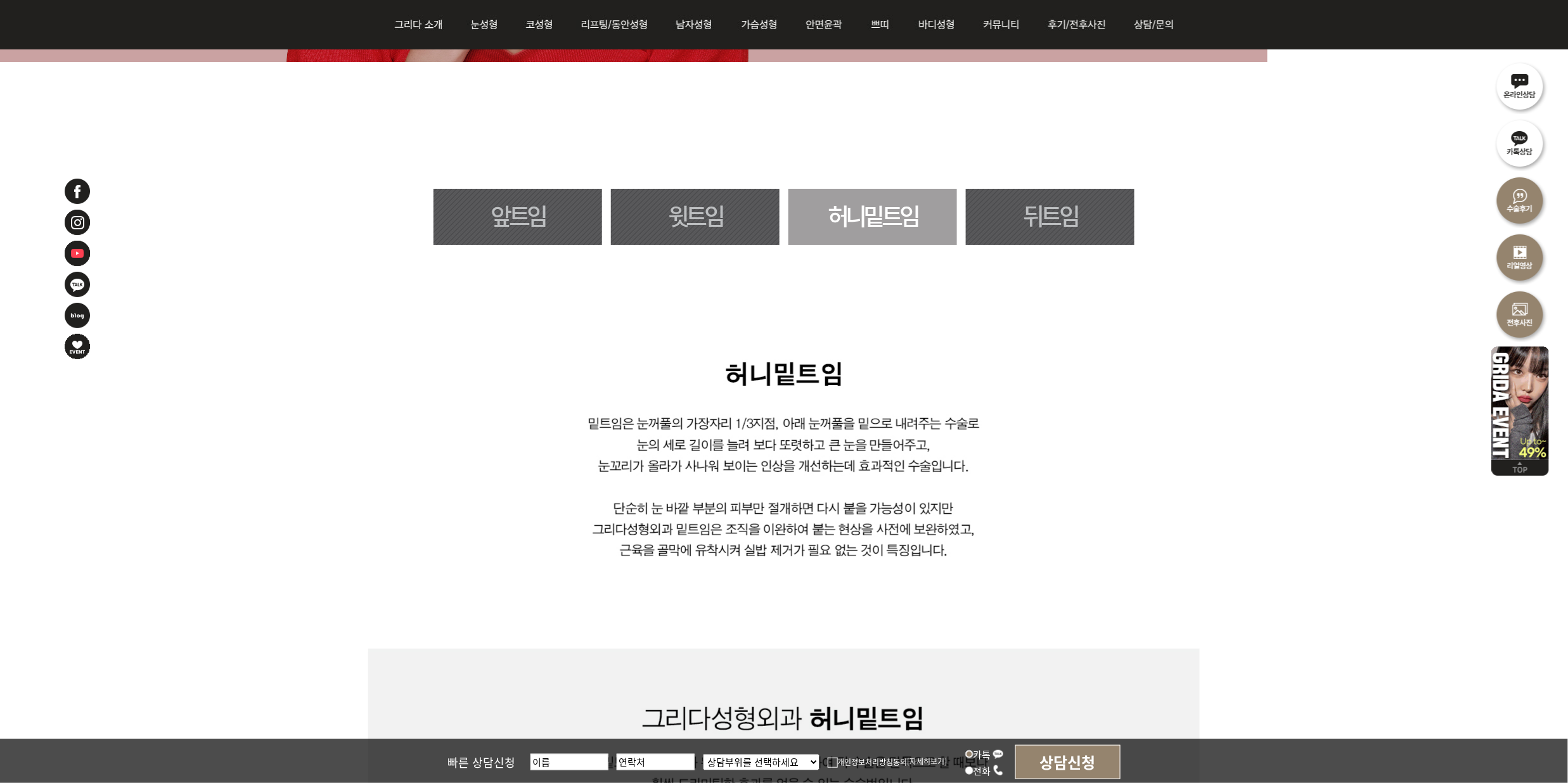
scroll to position [471, 0]
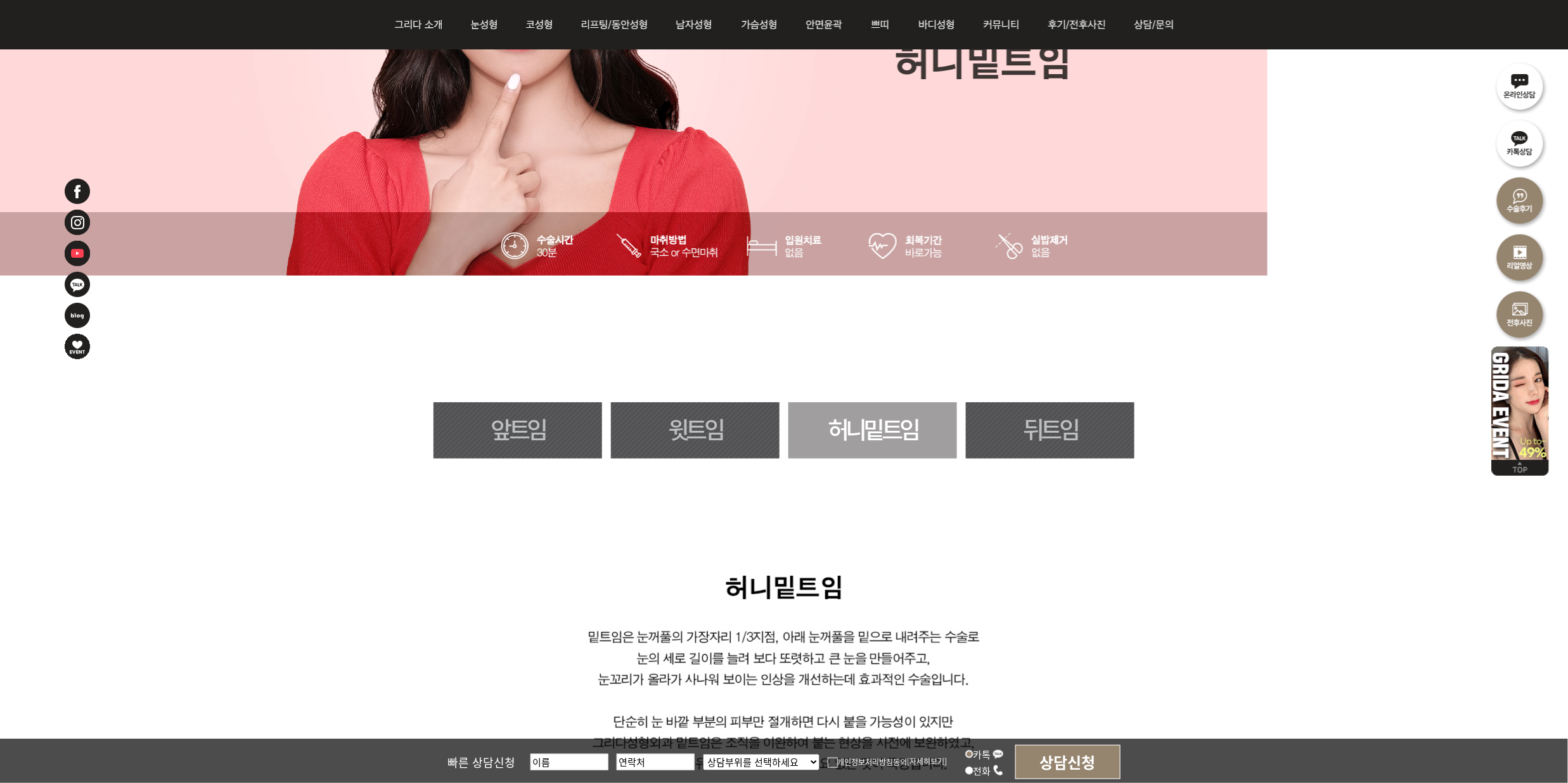
click at [1028, 424] on link "뒤트임" at bounding box center [1050, 430] width 168 height 57
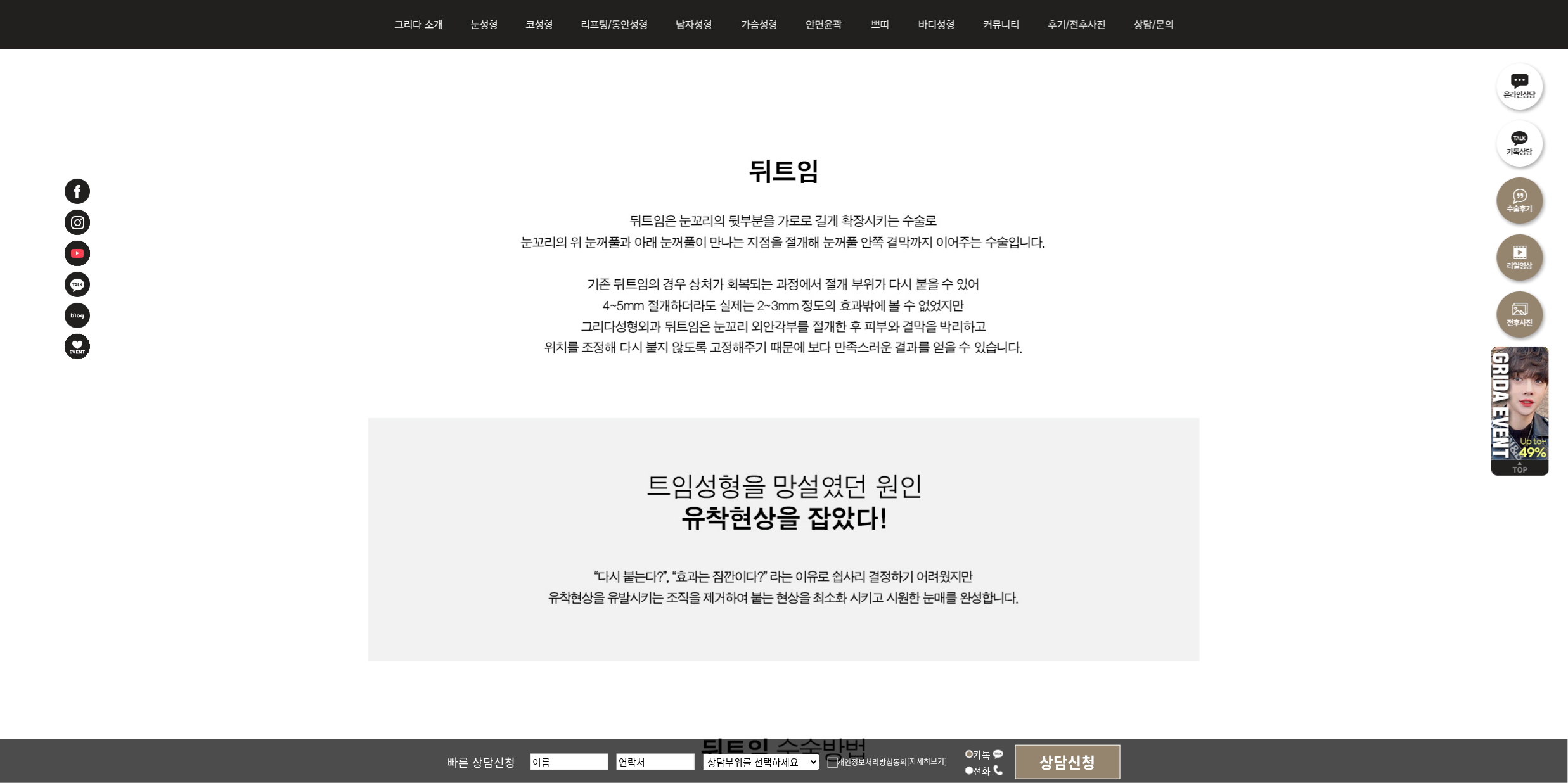
scroll to position [915, 0]
